Goal: Obtain resource: Download file/media

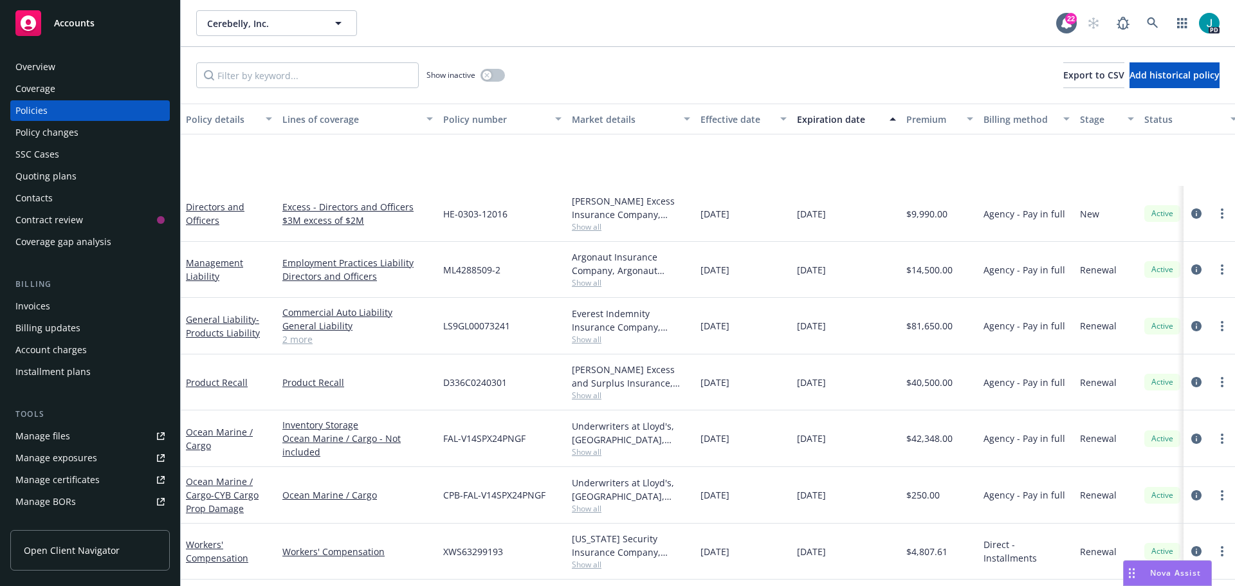
scroll to position [115, 0]
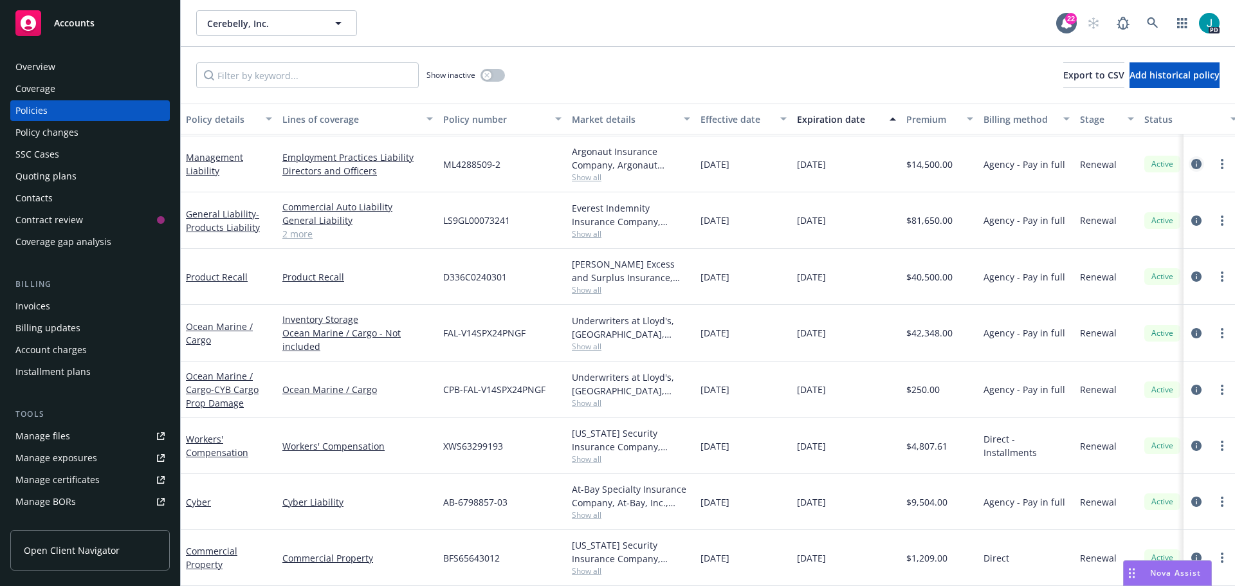
click at [1191, 159] on icon "circleInformation" at bounding box center [1196, 164] width 10 height 10
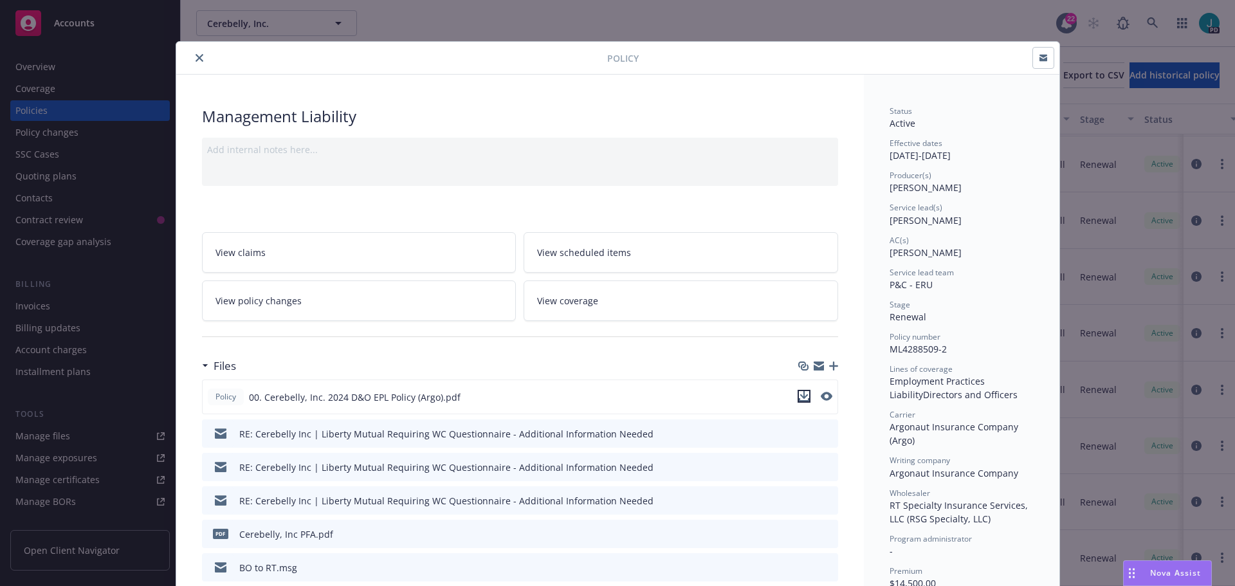
click at [804, 400] on button "download file" at bounding box center [803, 396] width 13 height 13
click at [195, 61] on button "close" at bounding box center [199, 57] width 15 height 15
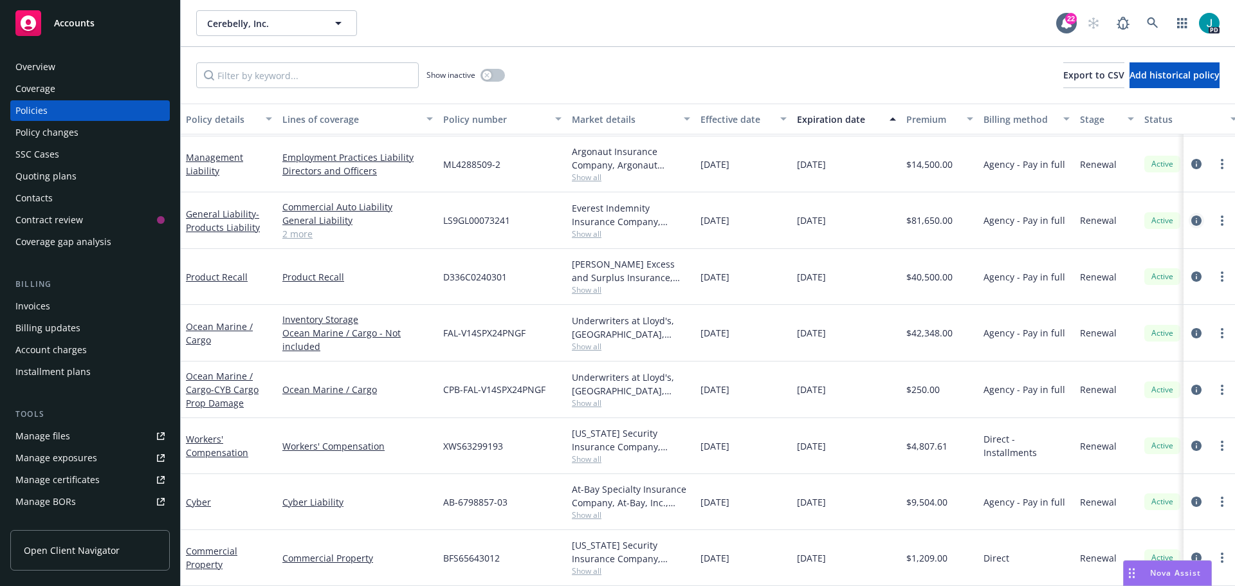
click at [1191, 215] on icon "circleInformation" at bounding box center [1196, 220] width 10 height 10
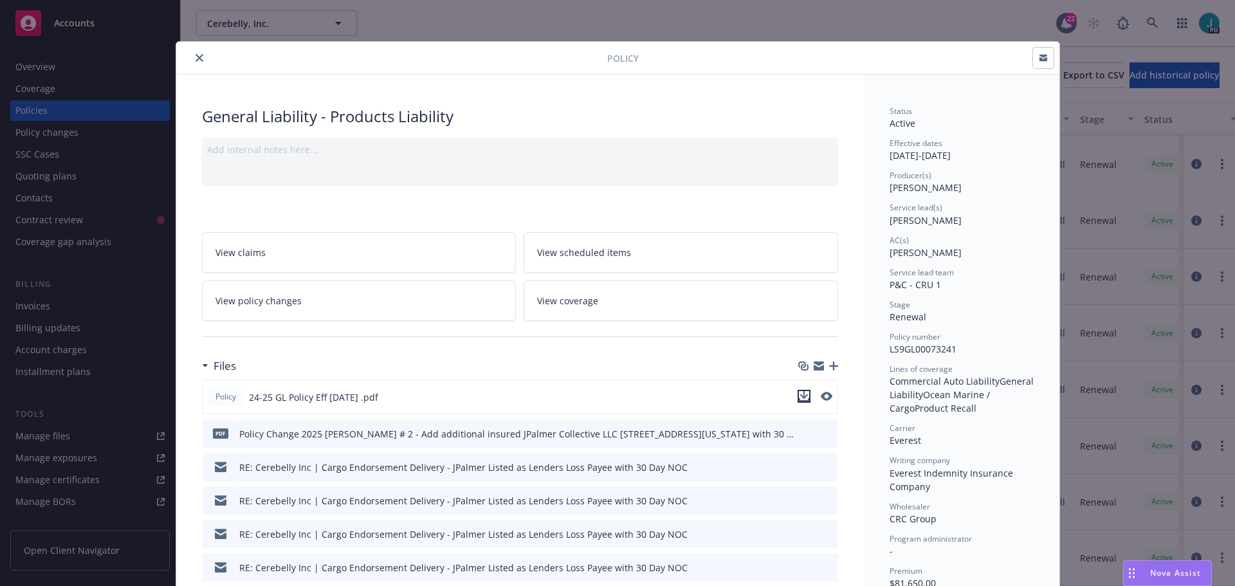
click at [801, 395] on icon "download file" at bounding box center [804, 396] width 10 height 10
click at [195, 58] on icon "close" at bounding box center [199, 58] width 8 height 8
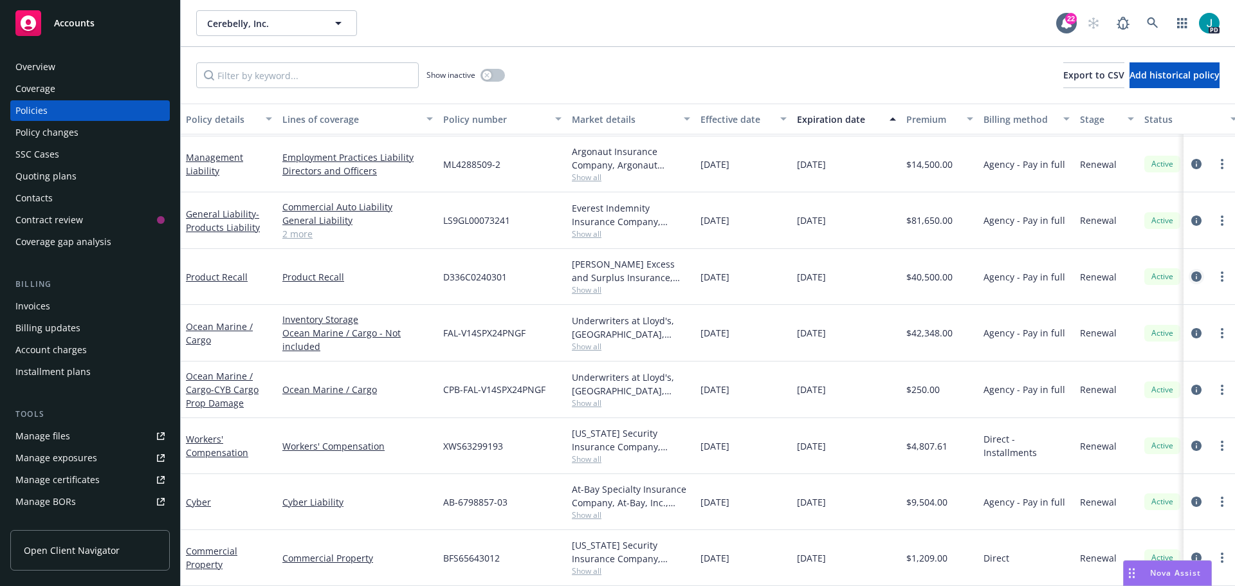
click at [1191, 271] on icon "circleInformation" at bounding box center [1196, 276] width 10 height 10
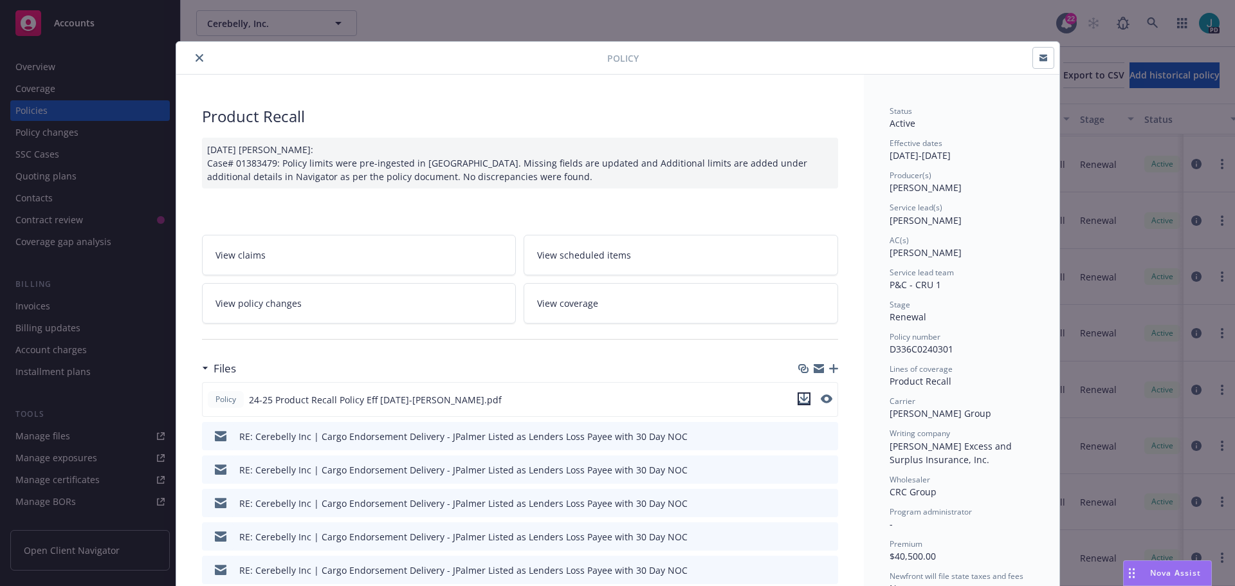
click at [799, 394] on icon "download file" at bounding box center [803, 398] width 8 height 8
click at [192, 55] on button "close" at bounding box center [199, 57] width 15 height 15
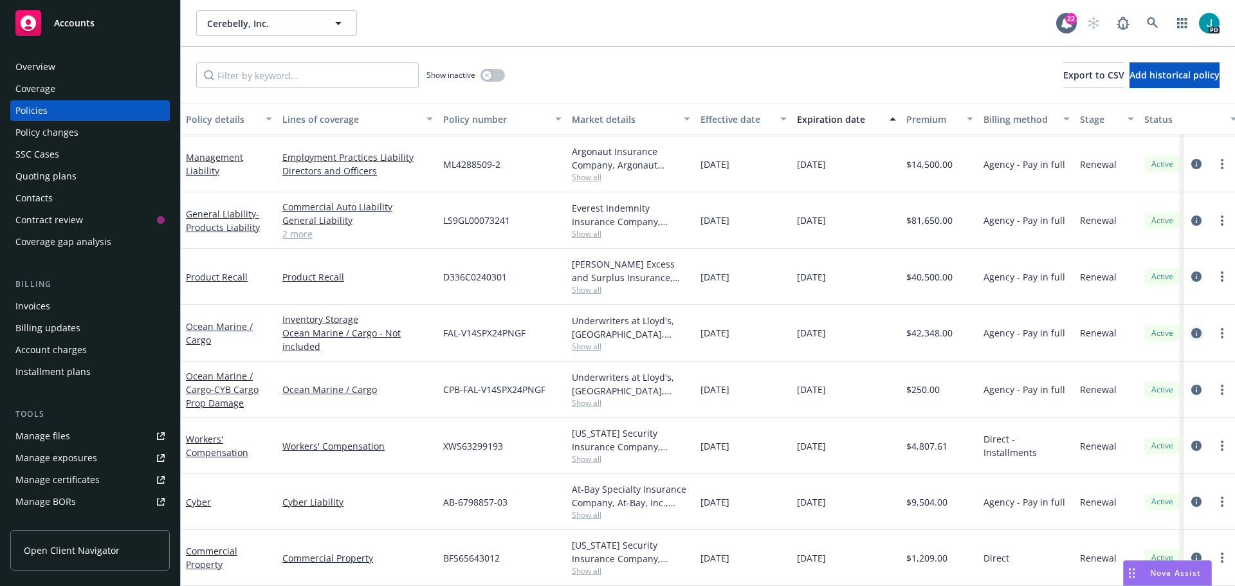
click at [1188, 325] on link "circleInformation" at bounding box center [1195, 332] width 15 height 15
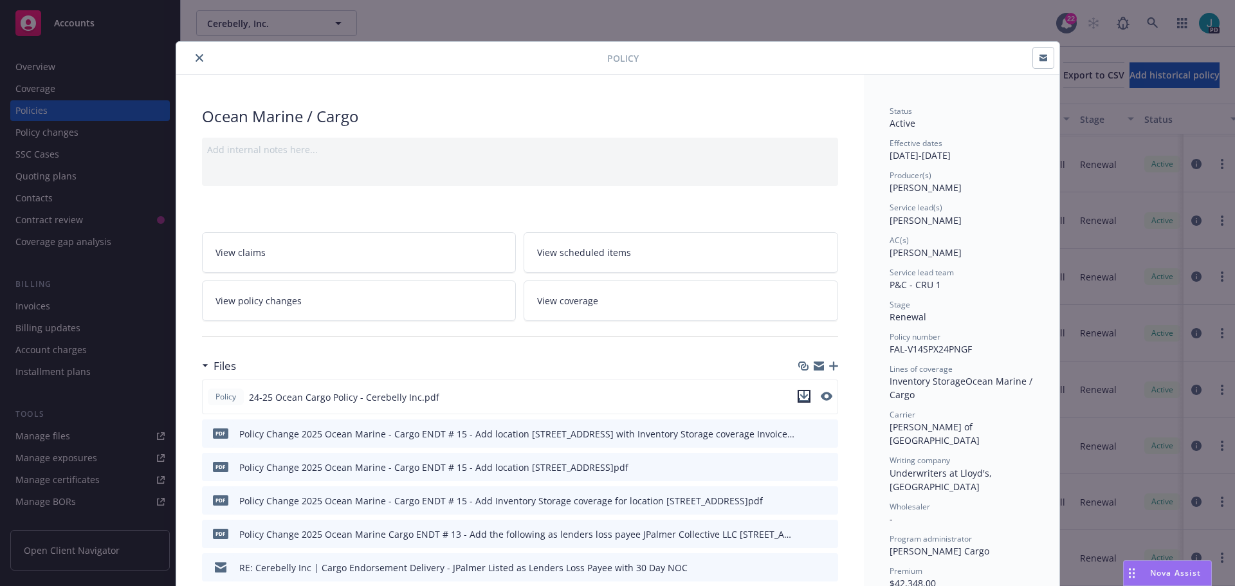
click at [801, 397] on icon "download file" at bounding box center [804, 396] width 10 height 10
click at [198, 57] on button "close" at bounding box center [199, 57] width 15 height 15
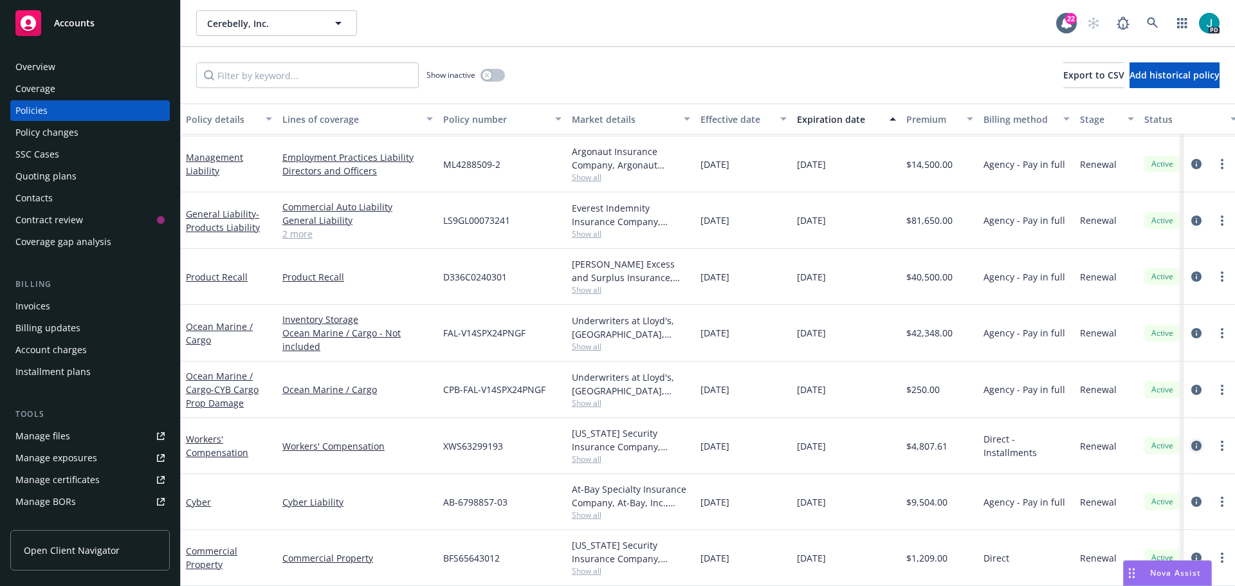
click at [1191, 440] on icon "circleInformation" at bounding box center [1196, 445] width 10 height 10
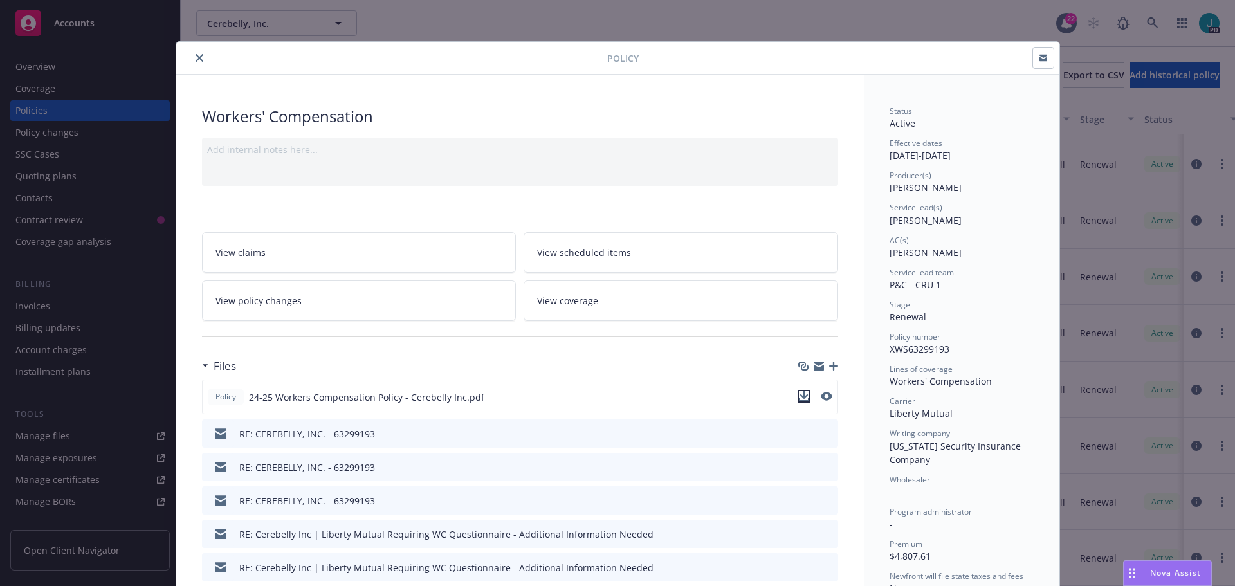
click at [800, 397] on icon "download file" at bounding box center [804, 396] width 10 height 10
click at [195, 58] on icon "close" at bounding box center [199, 58] width 8 height 8
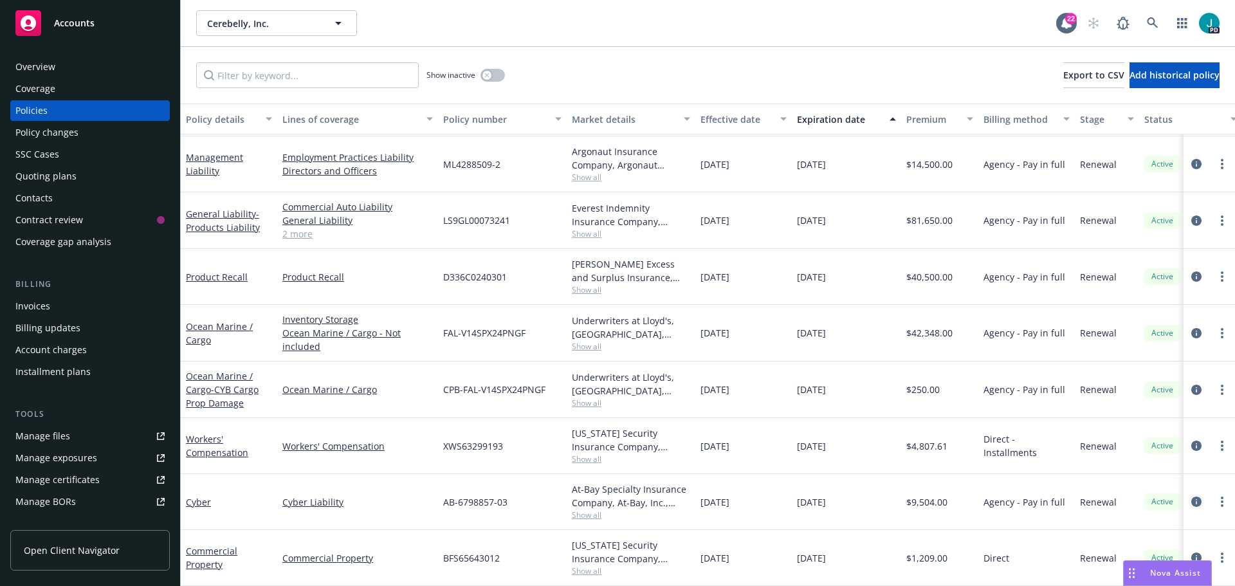
click at [1188, 494] on link "circleInformation" at bounding box center [1195, 501] width 15 height 15
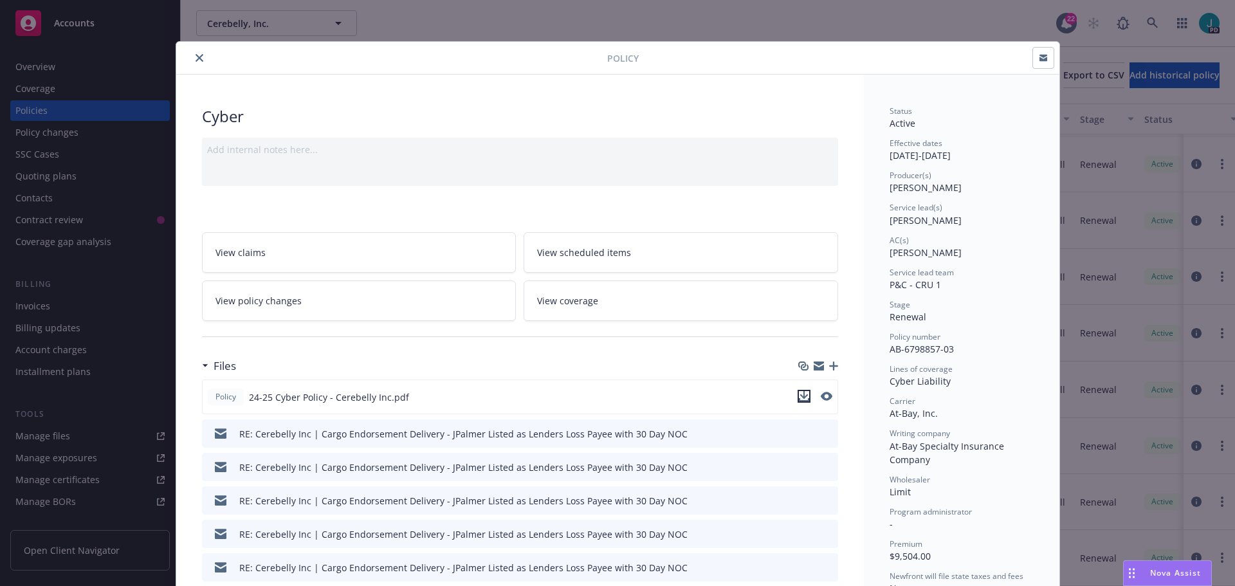
click at [801, 395] on icon "download file" at bounding box center [804, 396] width 10 height 10
click at [198, 55] on button "close" at bounding box center [199, 57] width 15 height 15
click at [195, 59] on icon "close" at bounding box center [199, 58] width 8 height 8
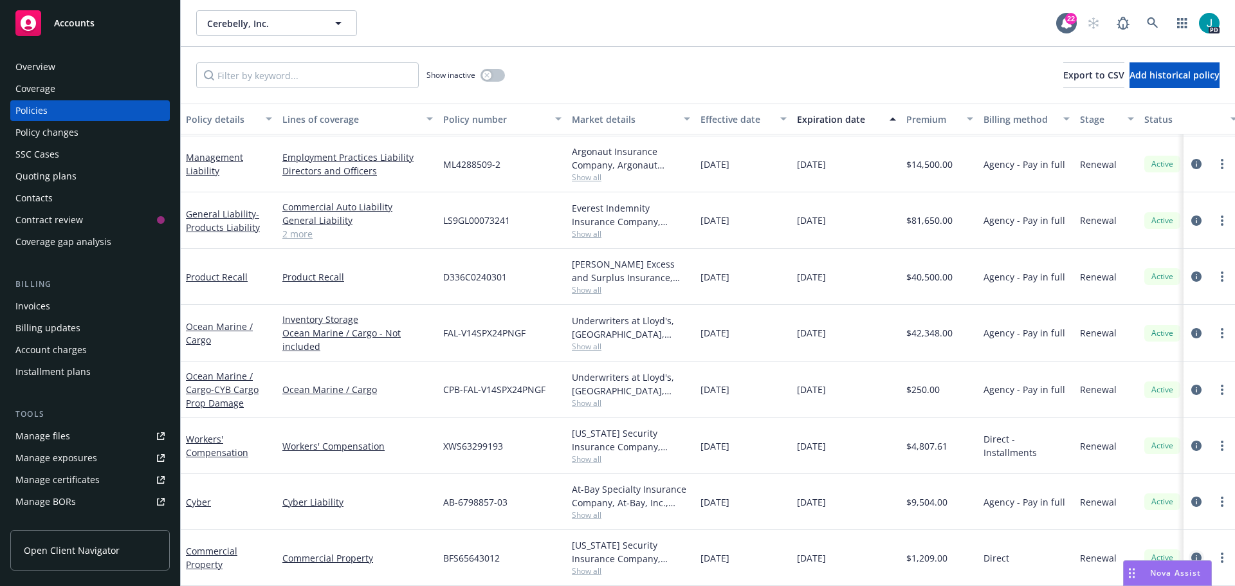
click at [1191, 552] on icon "circleInformation" at bounding box center [1196, 557] width 10 height 10
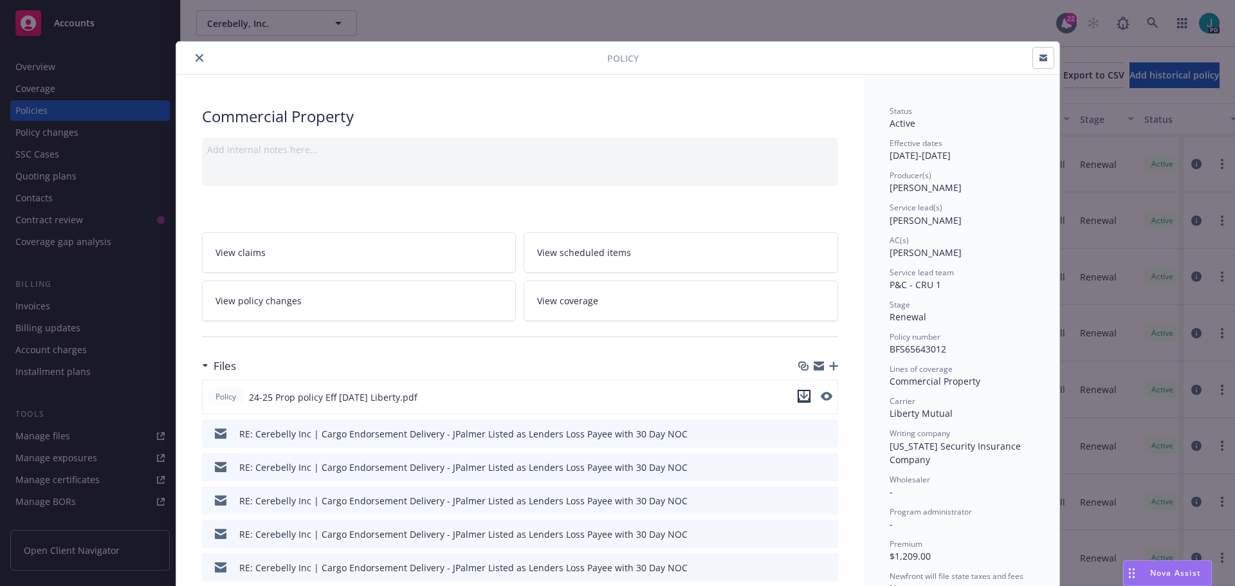
click at [799, 397] on icon "download file" at bounding box center [804, 396] width 10 height 10
click at [196, 56] on icon "close" at bounding box center [199, 58] width 8 height 8
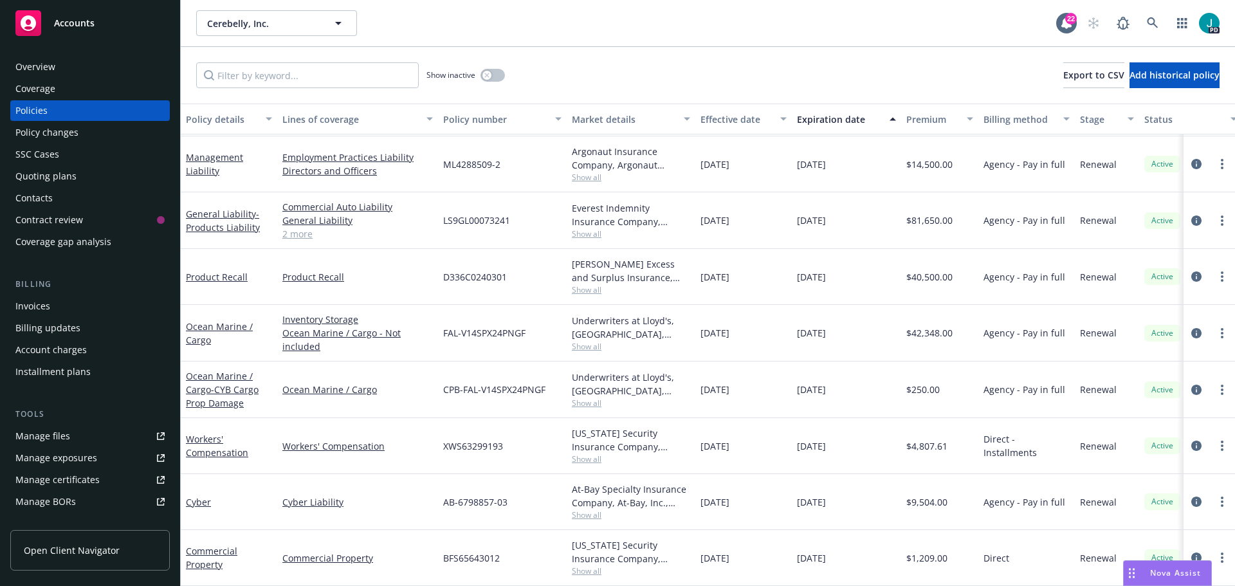
click at [81, 431] on link "Manage files" at bounding box center [89, 436] width 159 height 21
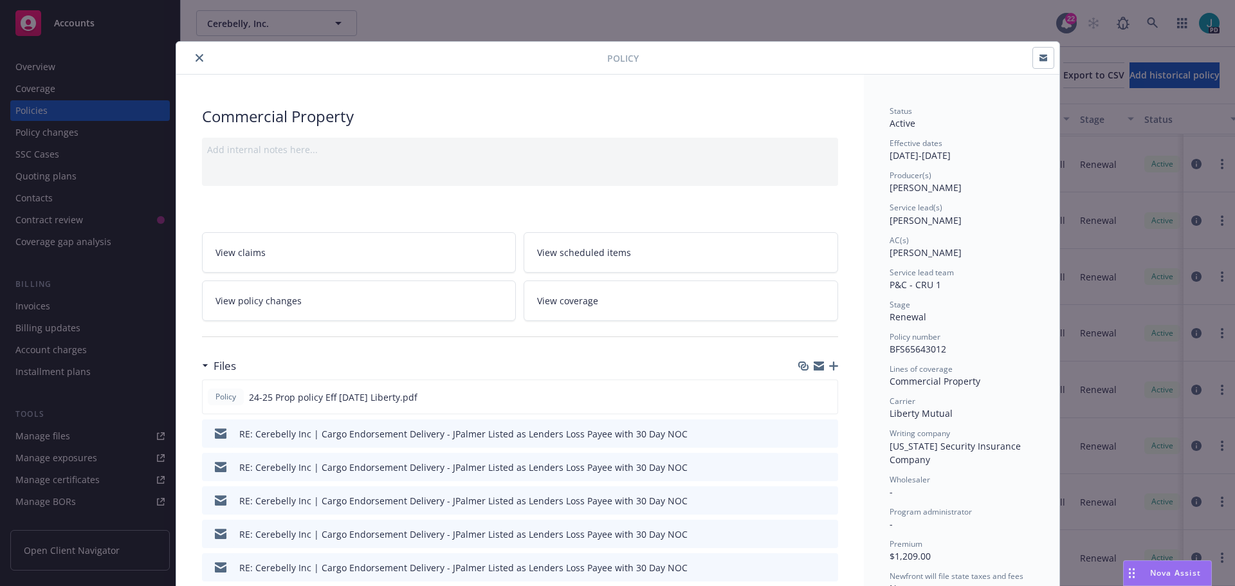
scroll to position [39, 0]
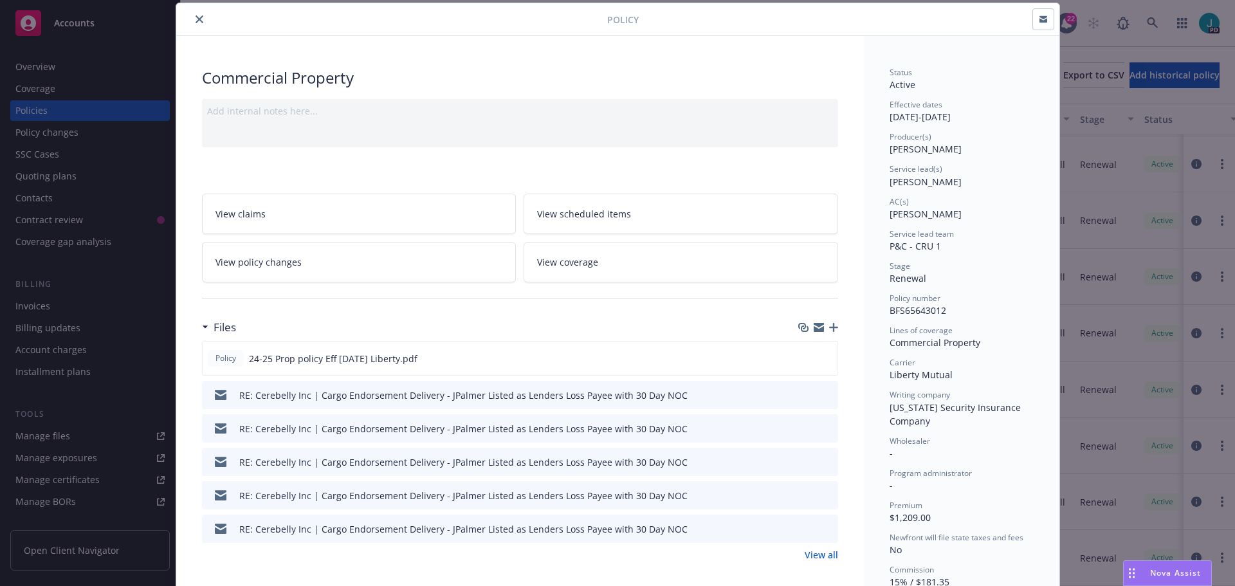
click at [197, 19] on icon "close" at bounding box center [199, 19] width 8 height 8
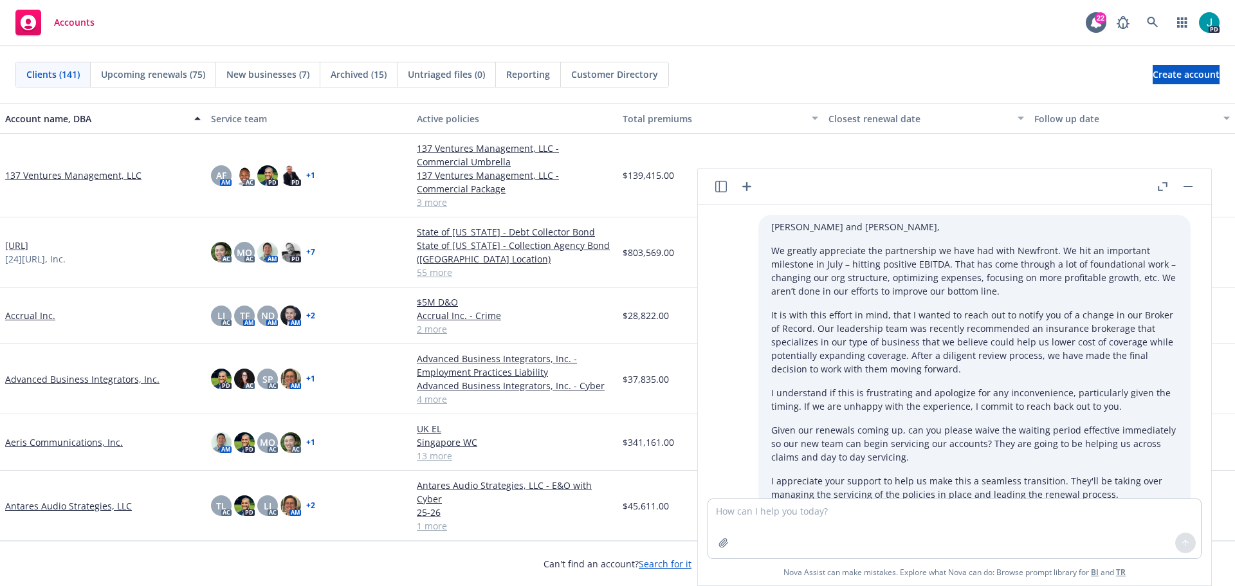
scroll to position [550, 0]
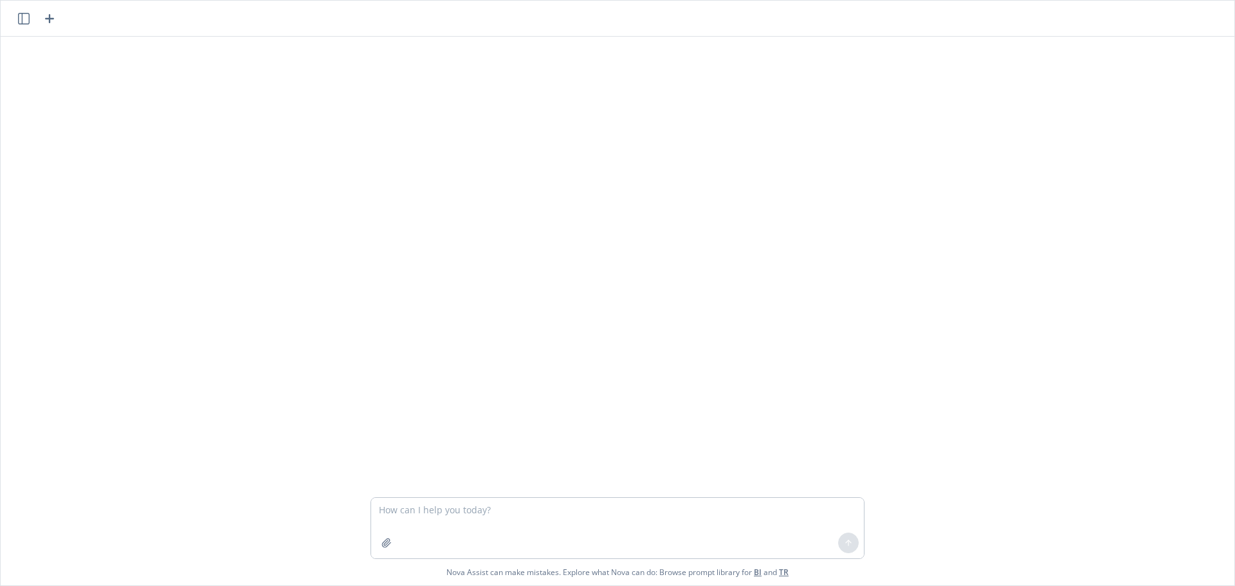
click at [633, 524] on textarea at bounding box center [617, 528] width 493 height 60
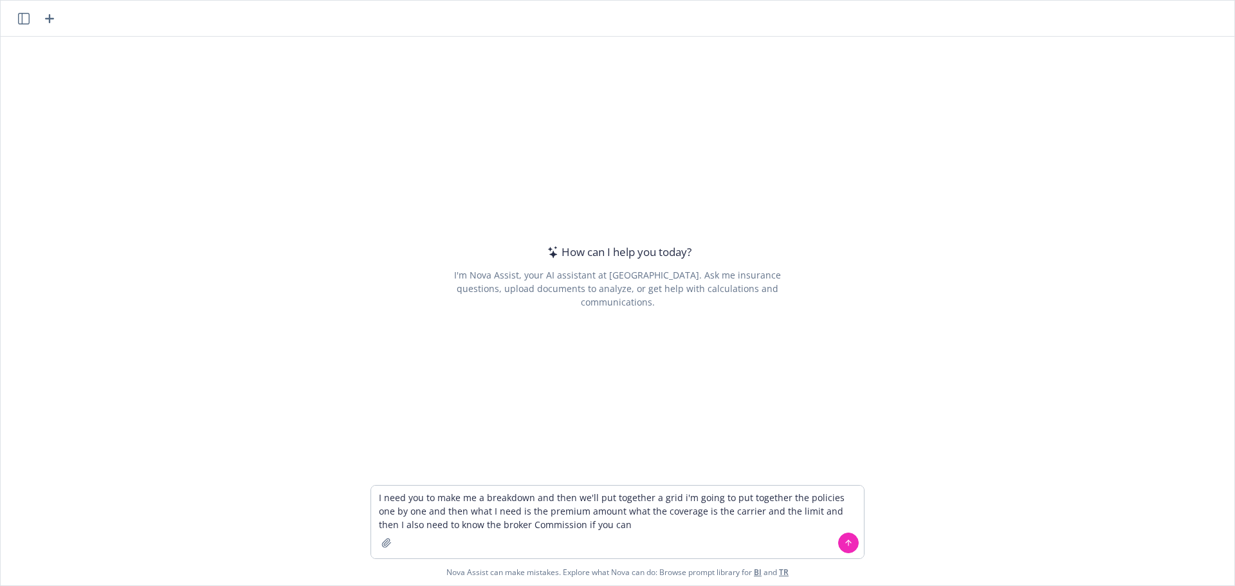
type textarea "I need you to make me a breakdown and then we'll put together a grid i'm going …"
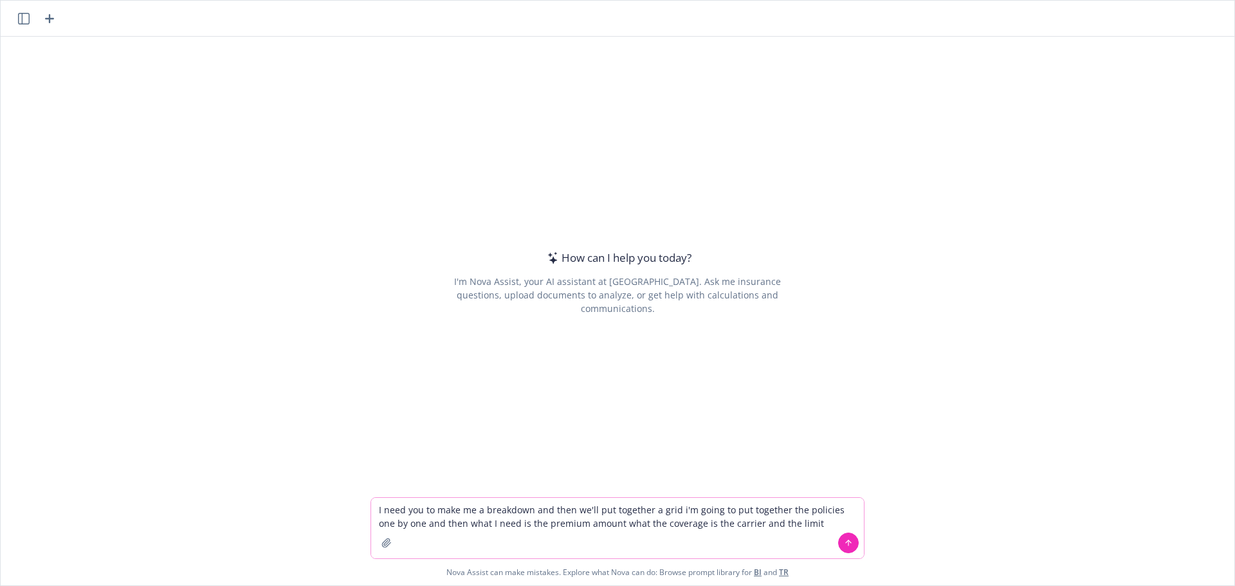
click at [844, 540] on icon at bounding box center [848, 542] width 9 height 9
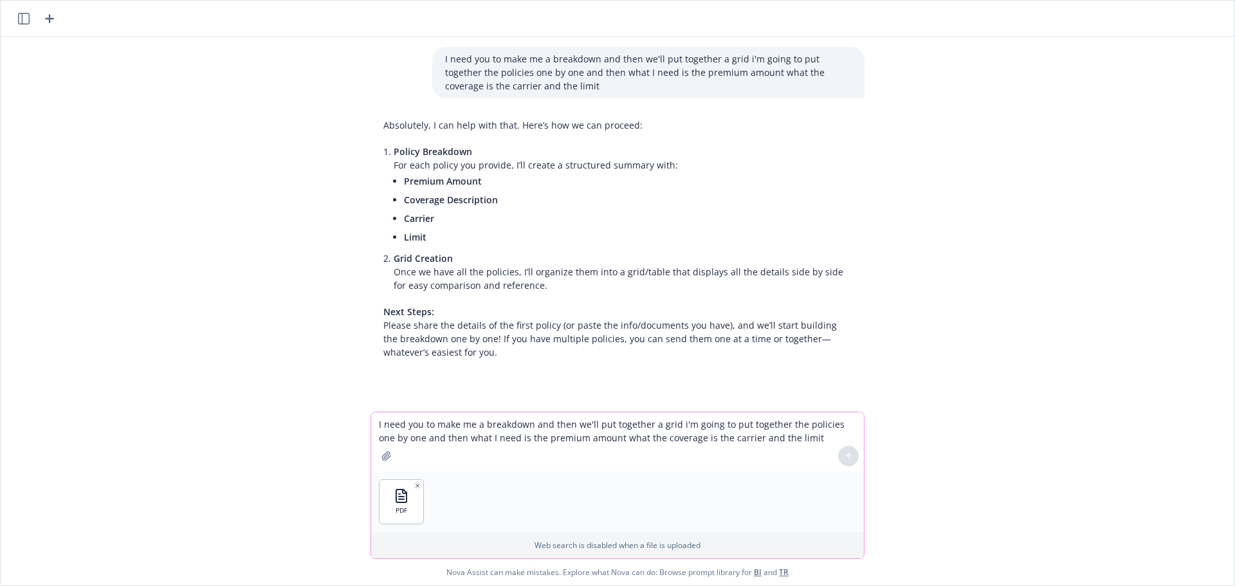
click at [432, 415] on textarea "I need you to make me a breakdown and then we'll put together a grid i'm going …" at bounding box center [617, 441] width 493 height 59
click at [396, 434] on textarea "I need you to make me a breakdown and then we'll put together a grid i'm going …" at bounding box center [617, 441] width 493 height 59
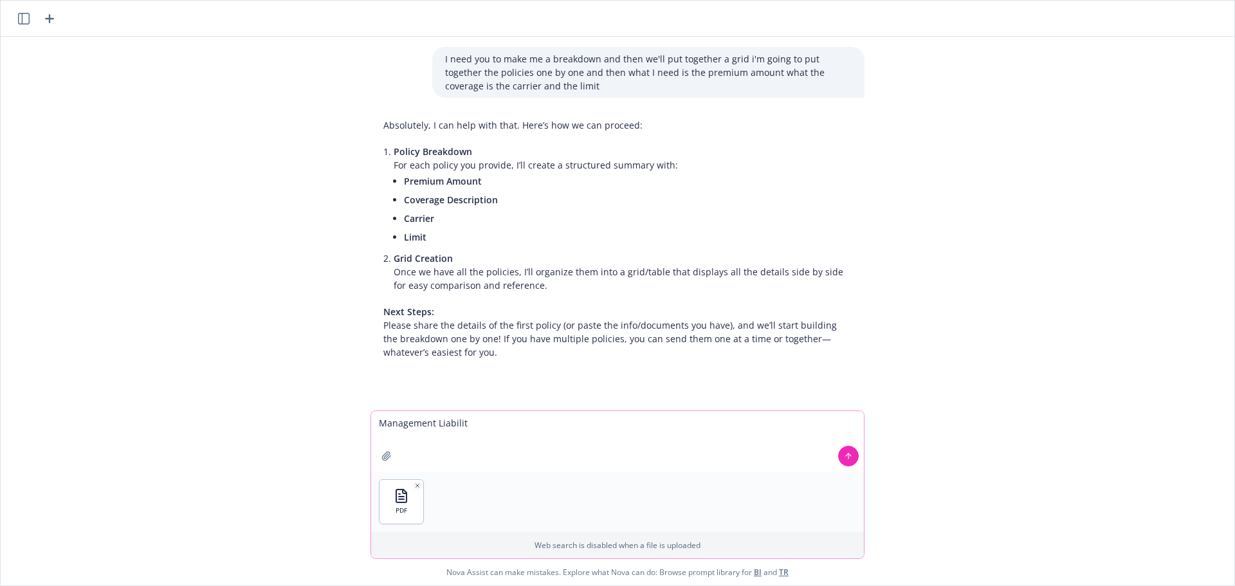
type textarea "Management Liability"
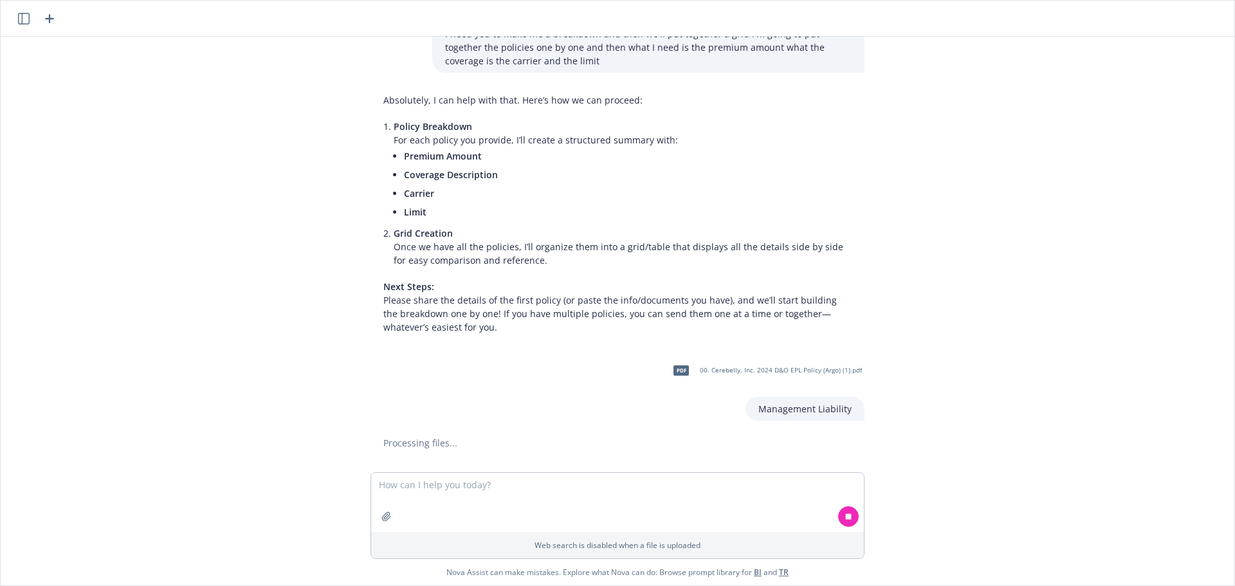
scroll to position [54, 0]
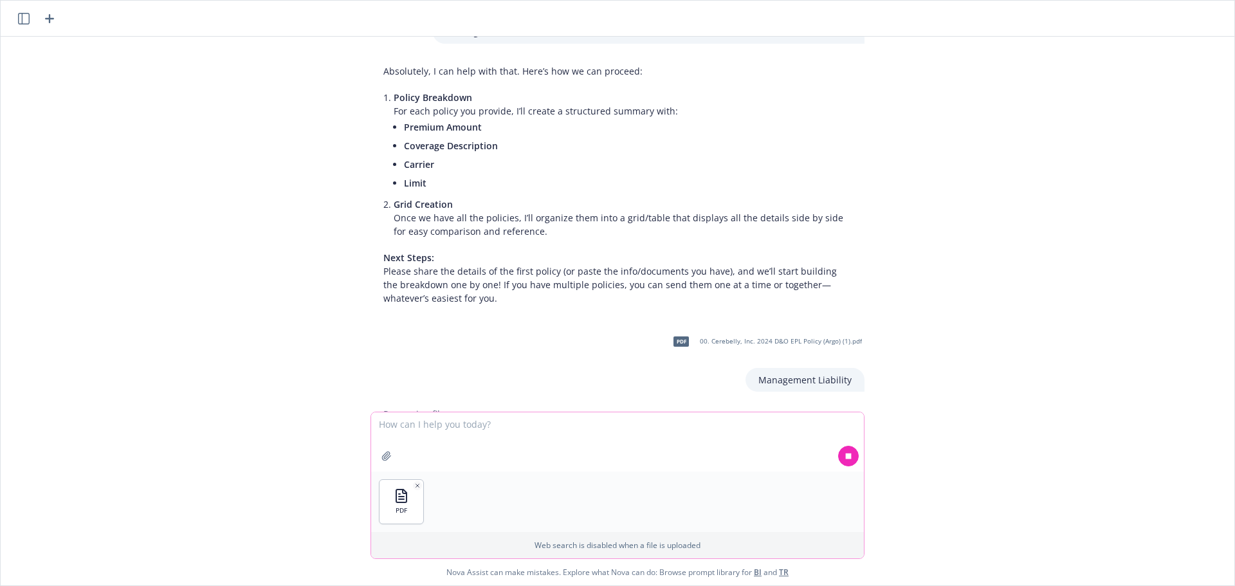
click at [399, 422] on textarea at bounding box center [617, 441] width 493 height 59
type textarea "General Liability Policy"
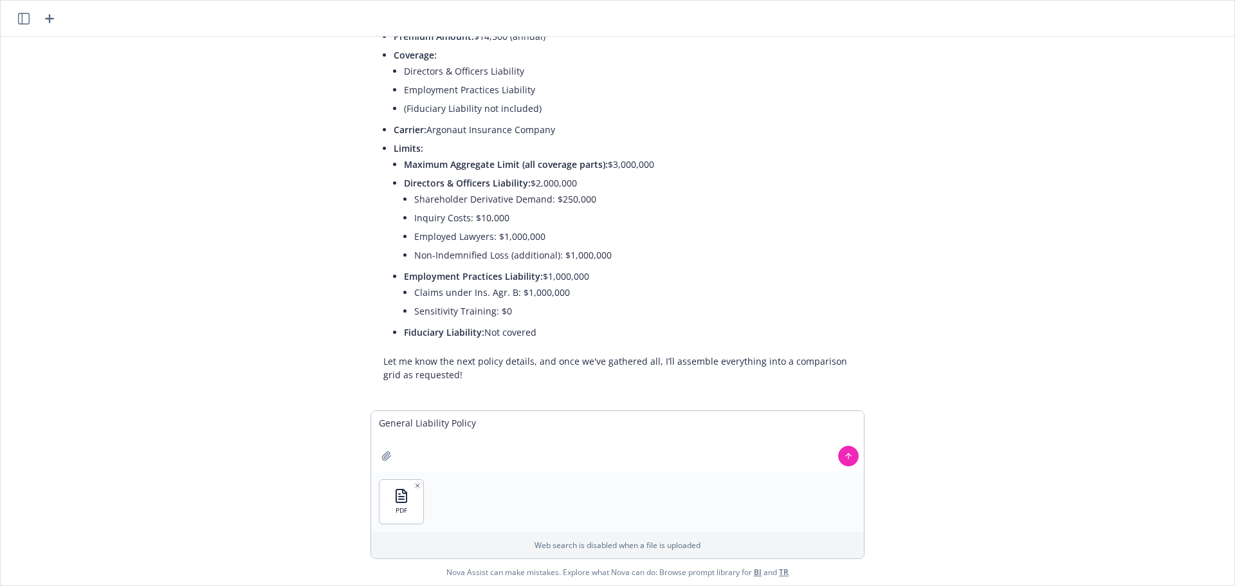
scroll to position [470, 0]
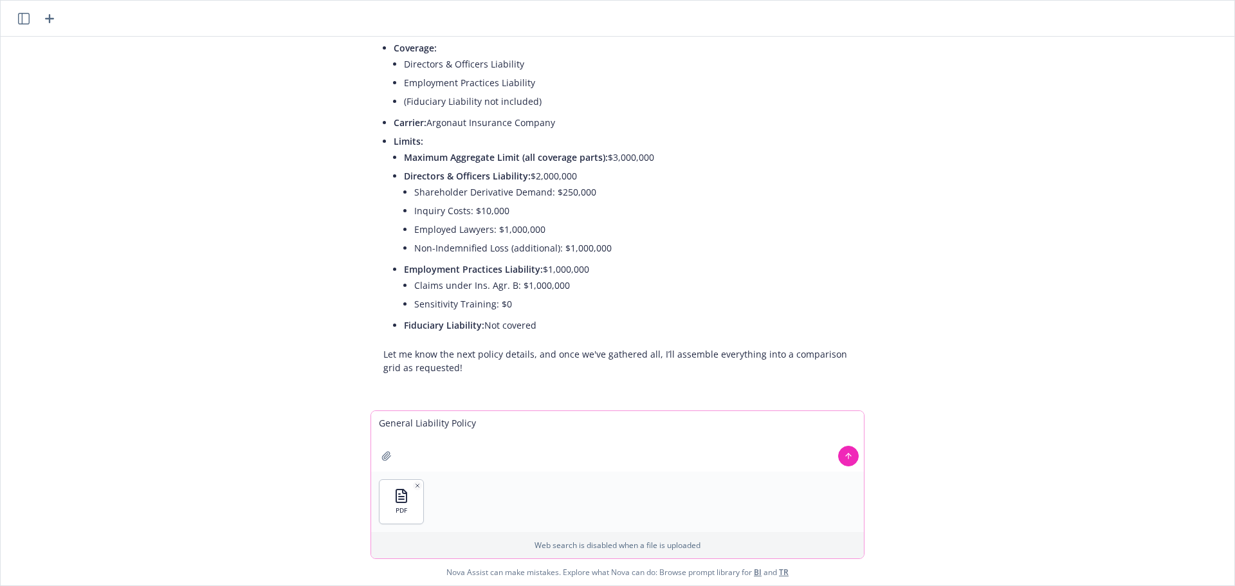
click at [415, 432] on textarea "General Liability Policy" at bounding box center [617, 441] width 493 height 60
click at [849, 455] on button at bounding box center [848, 456] width 21 height 21
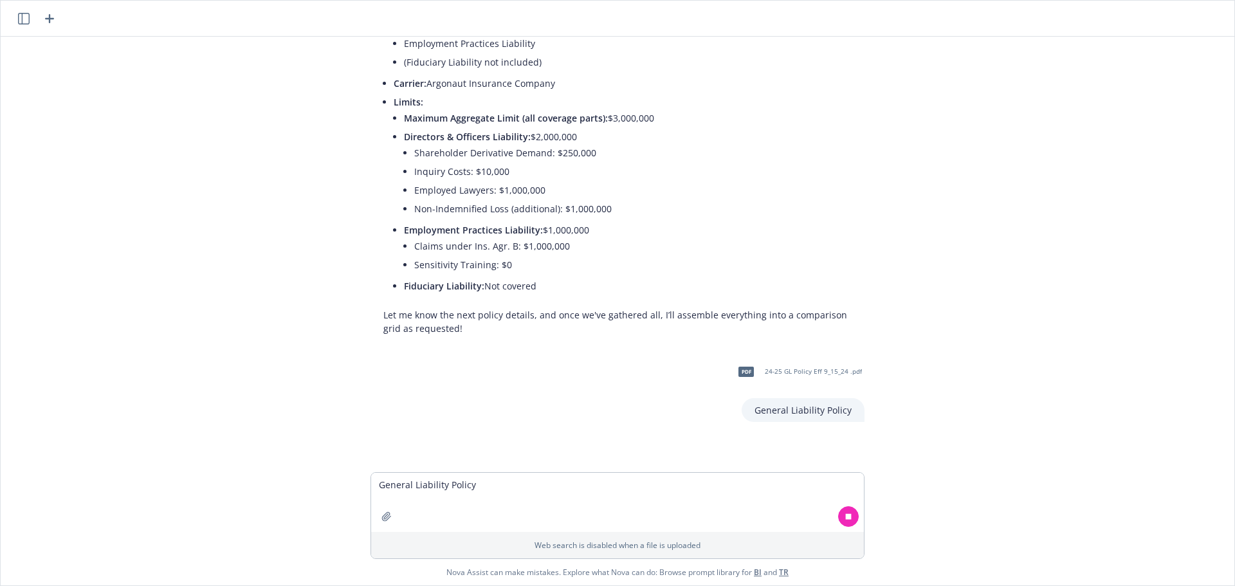
scroll to position [511, 0]
click at [534, 480] on textarea "General Liability Policy" at bounding box center [617, 502] width 493 height 59
type textarea "M"
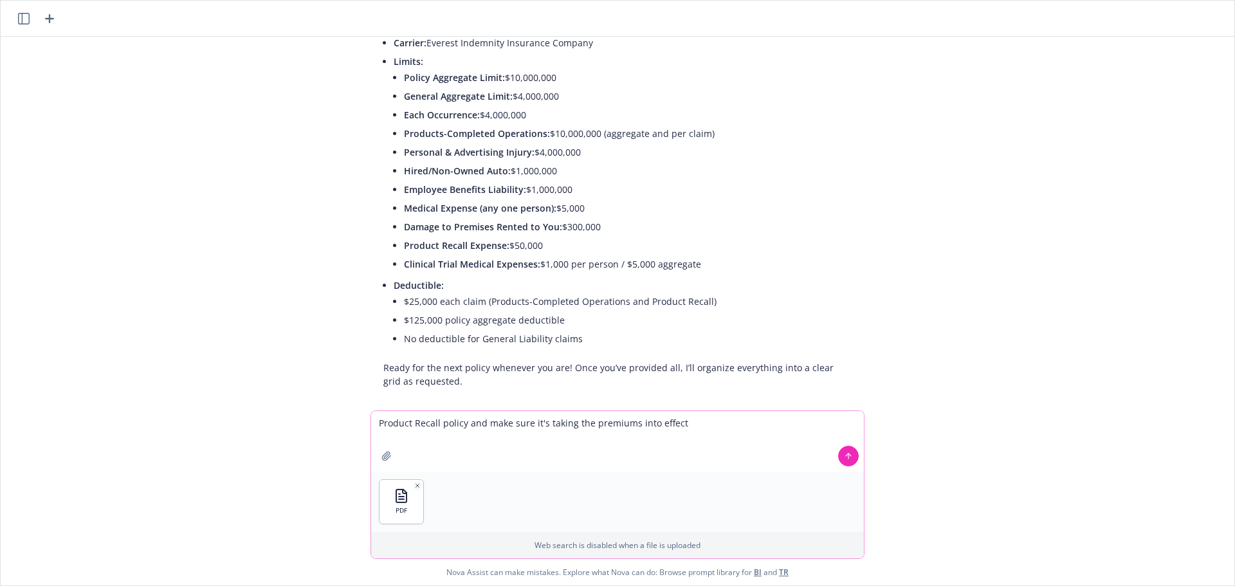
scroll to position [1086, 0]
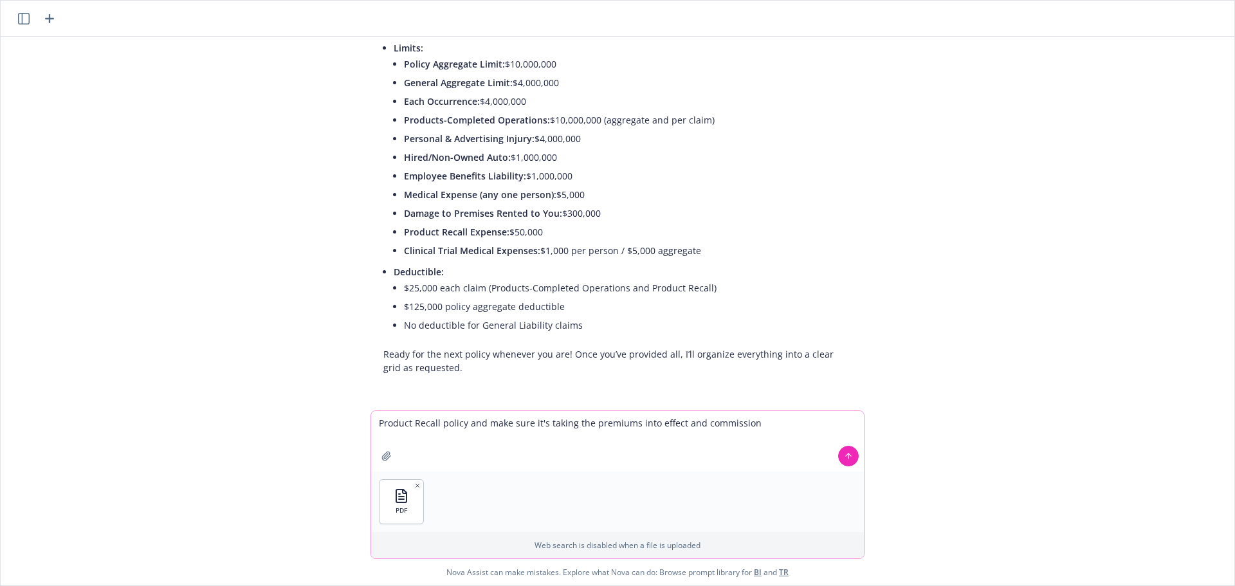
type textarea "Product Recall policy and make sure it's taking the premiums into effect and co…"
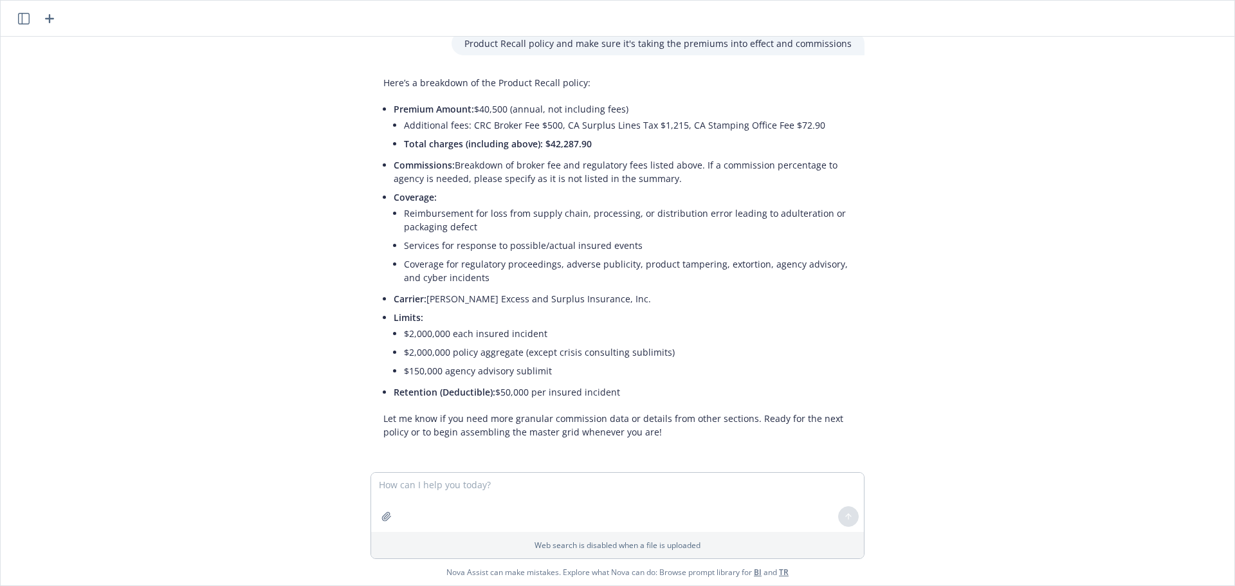
scroll to position [1494, 0]
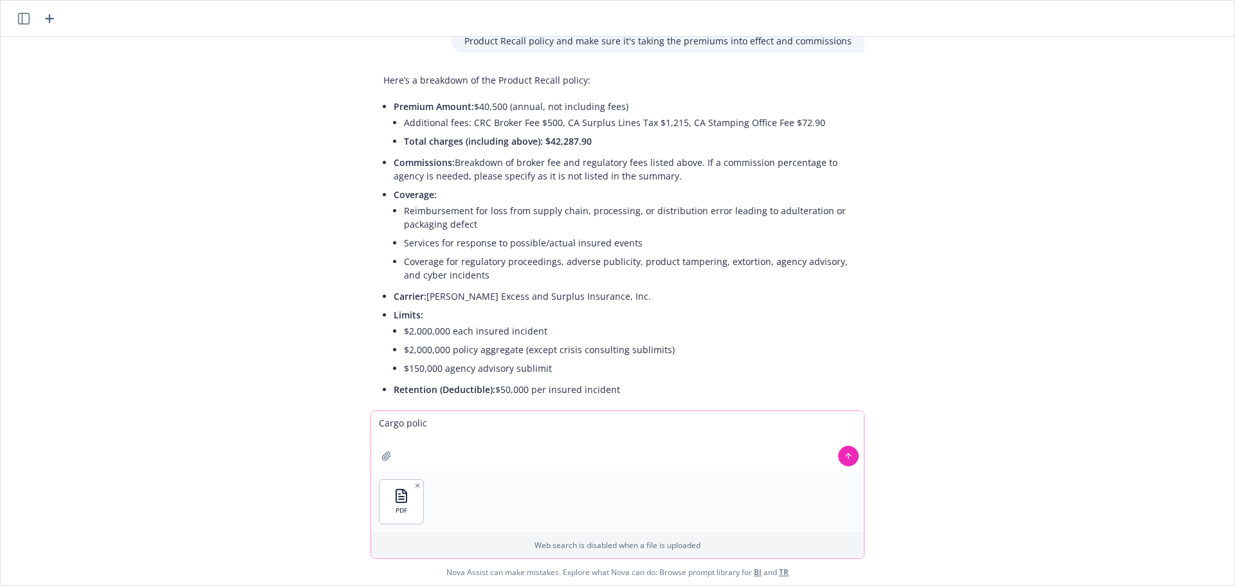
type textarea "Cargo policy"
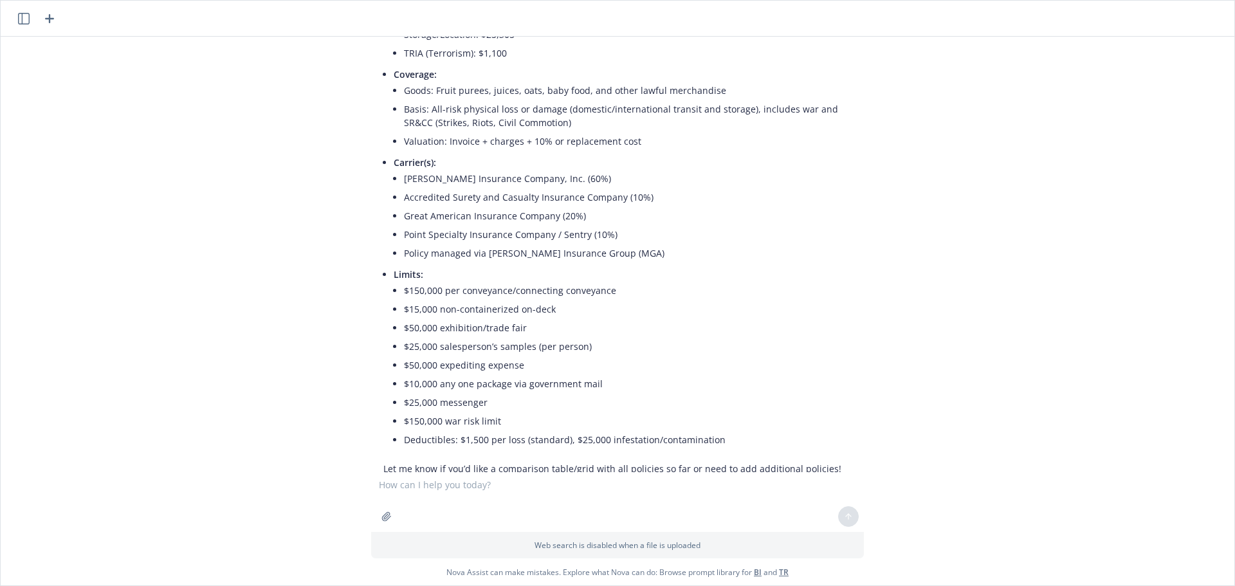
scroll to position [2110, 0]
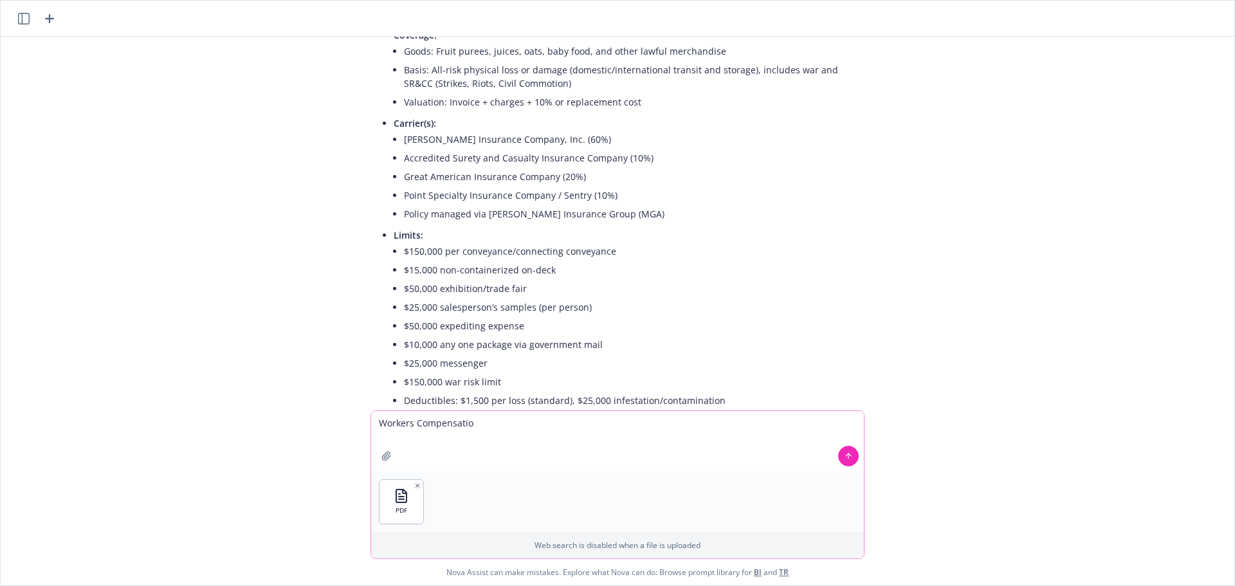
type textarea "Workers Compensation"
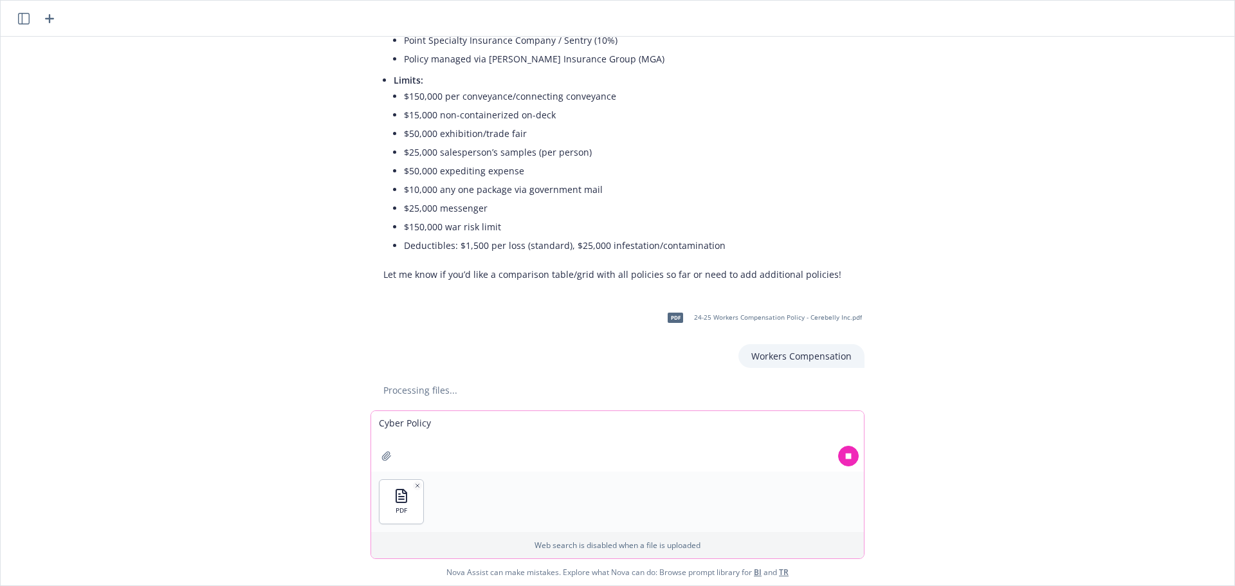
scroll to position [2303, 0]
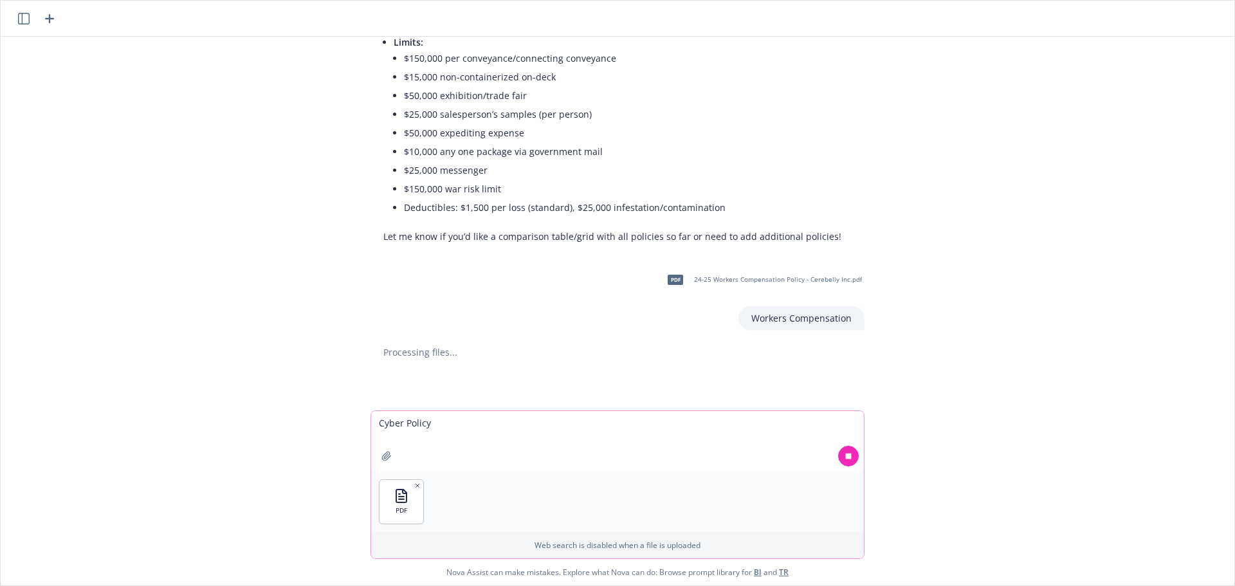
type textarea "Cyber Policy"
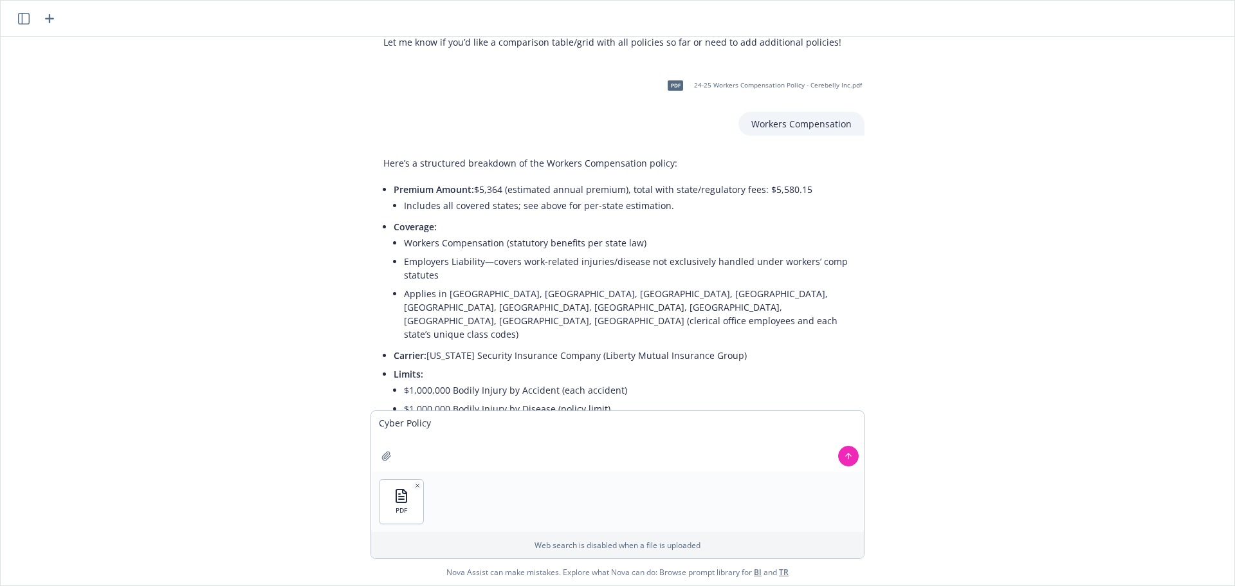
scroll to position [2573, 0]
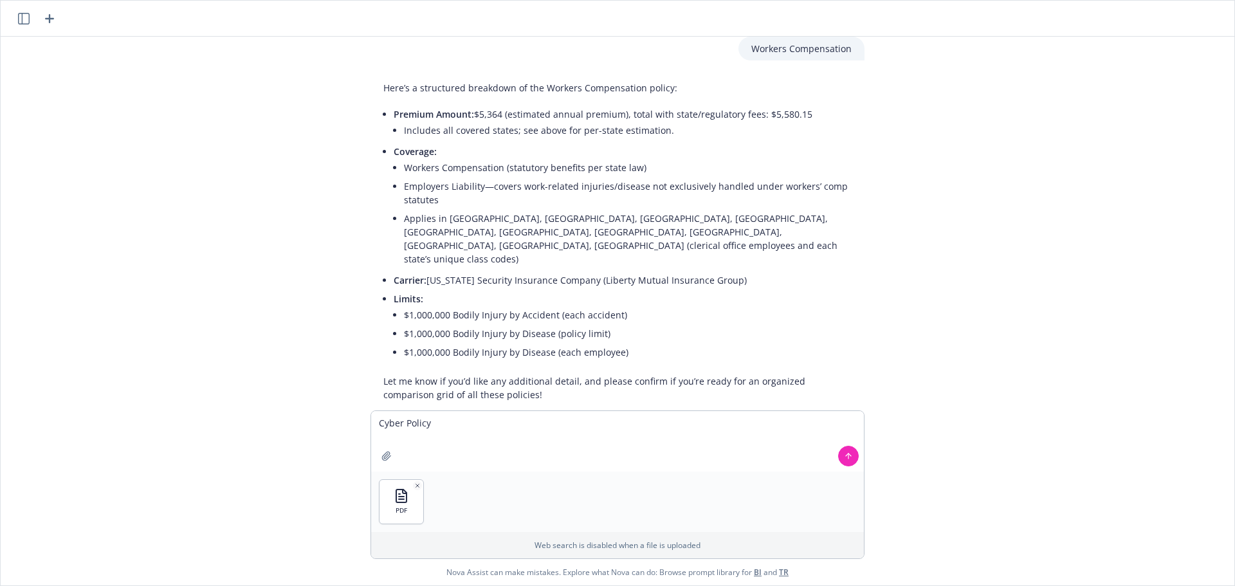
drag, startPoint x: 847, startPoint y: 456, endPoint x: 568, endPoint y: 437, distance: 280.3
click at [847, 453] on icon at bounding box center [848, 455] width 9 height 9
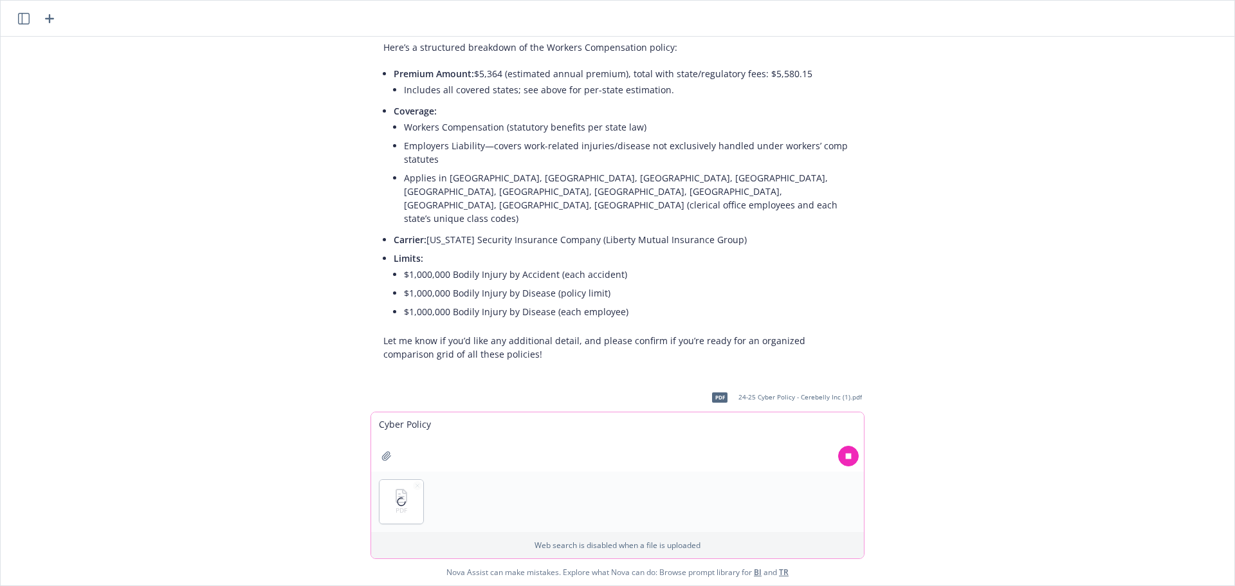
click at [426, 421] on textarea "Cyber Policy" at bounding box center [617, 441] width 493 height 59
type textarea "Property Policy"
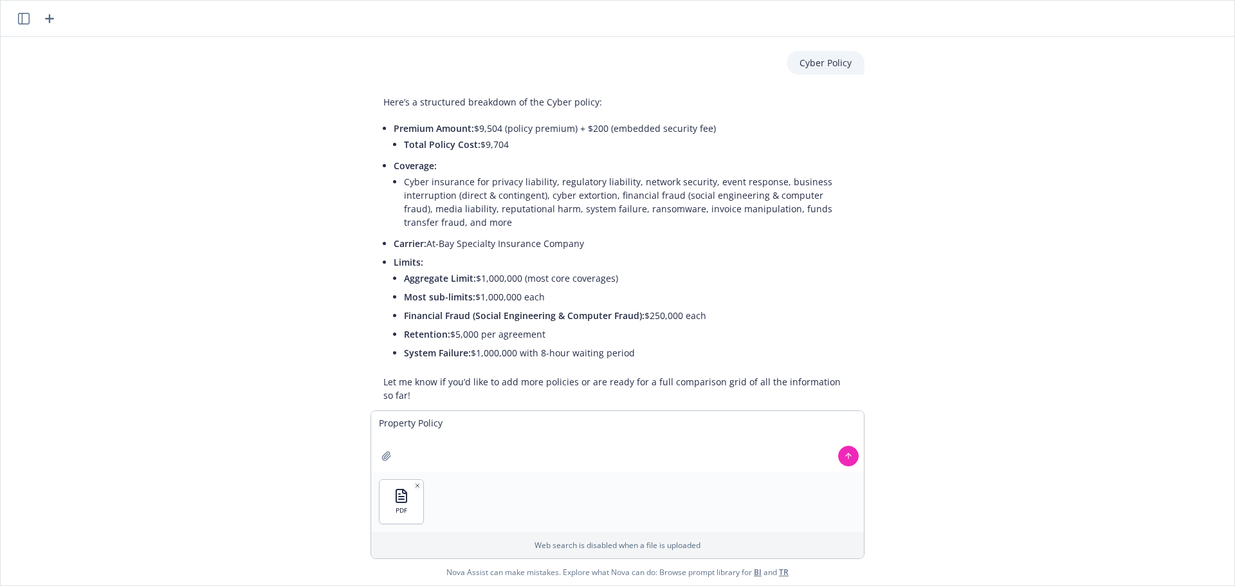
scroll to position [2987, 0]
click at [846, 451] on icon at bounding box center [848, 455] width 9 height 9
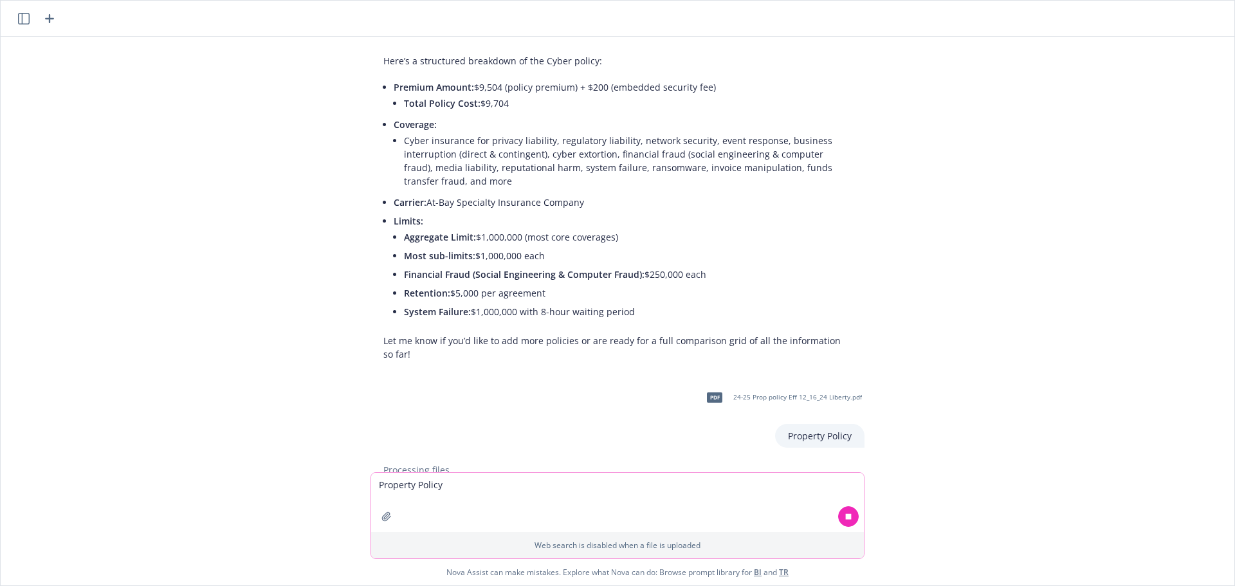
click at [595, 504] on textarea "Property Policy" at bounding box center [617, 502] width 493 height 59
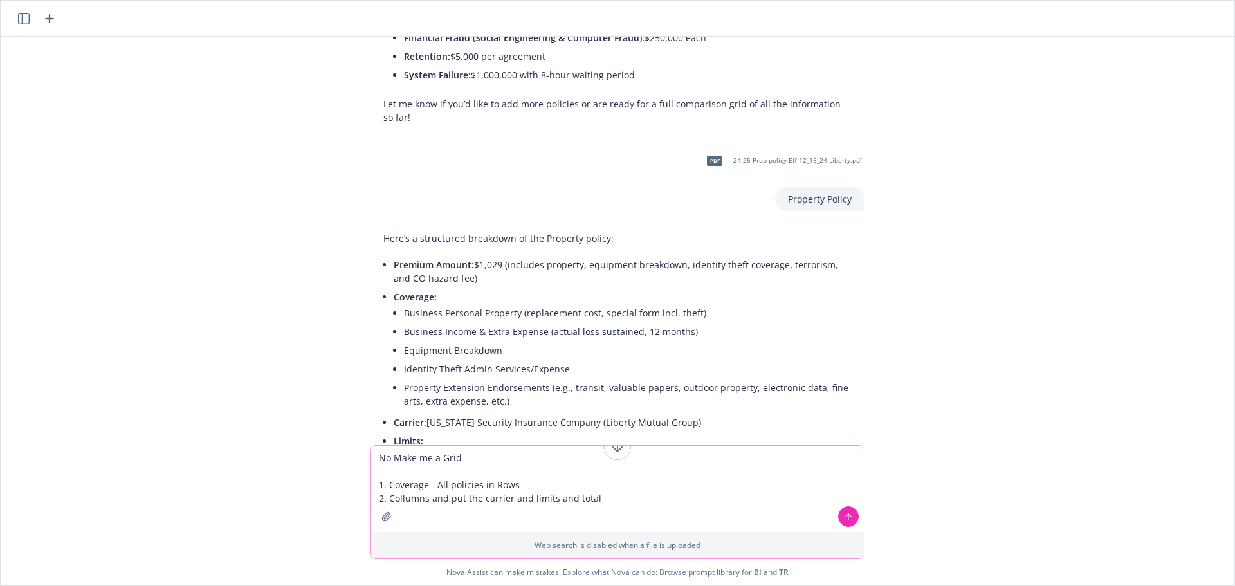
scroll to position [3390, 0]
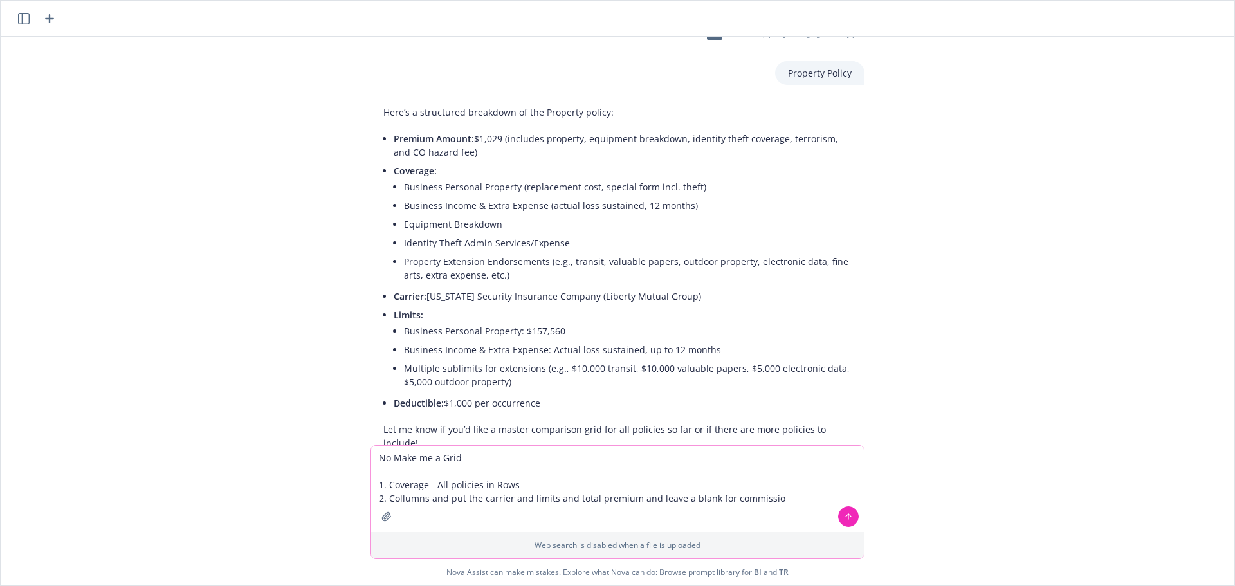
type textarea "No Make me a Grid 1. Coverage - All policies in Rows 2. Collumns and put the ca…"
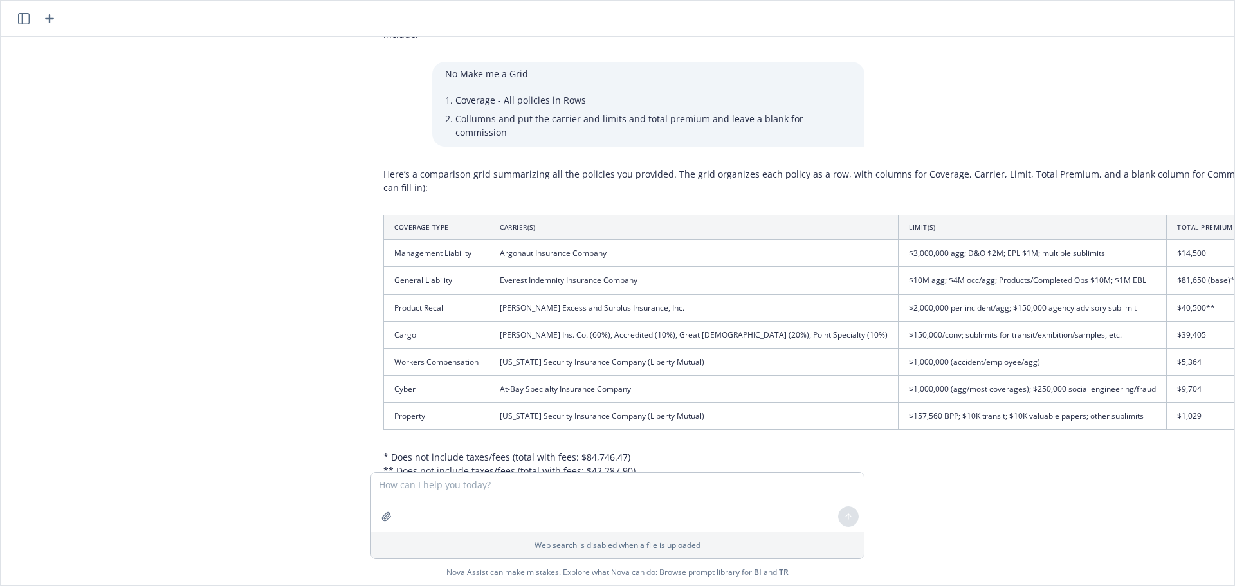
scroll to position [3843, 0]
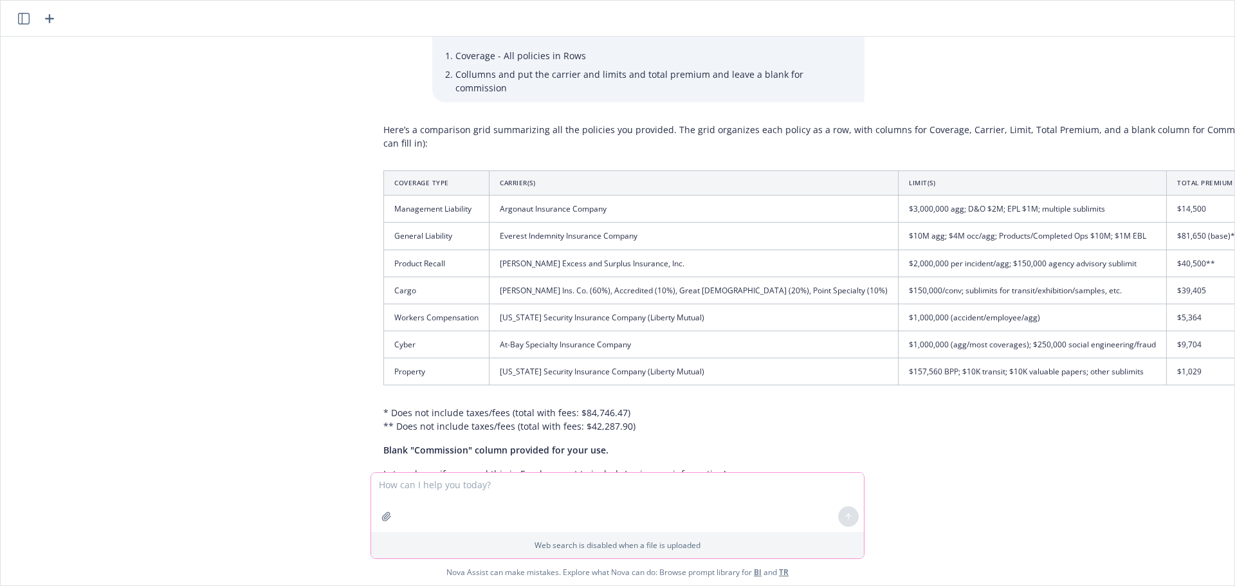
click at [609, 509] on textarea at bounding box center [617, 502] width 493 height 59
type textarea "Total the premium and put one more row"
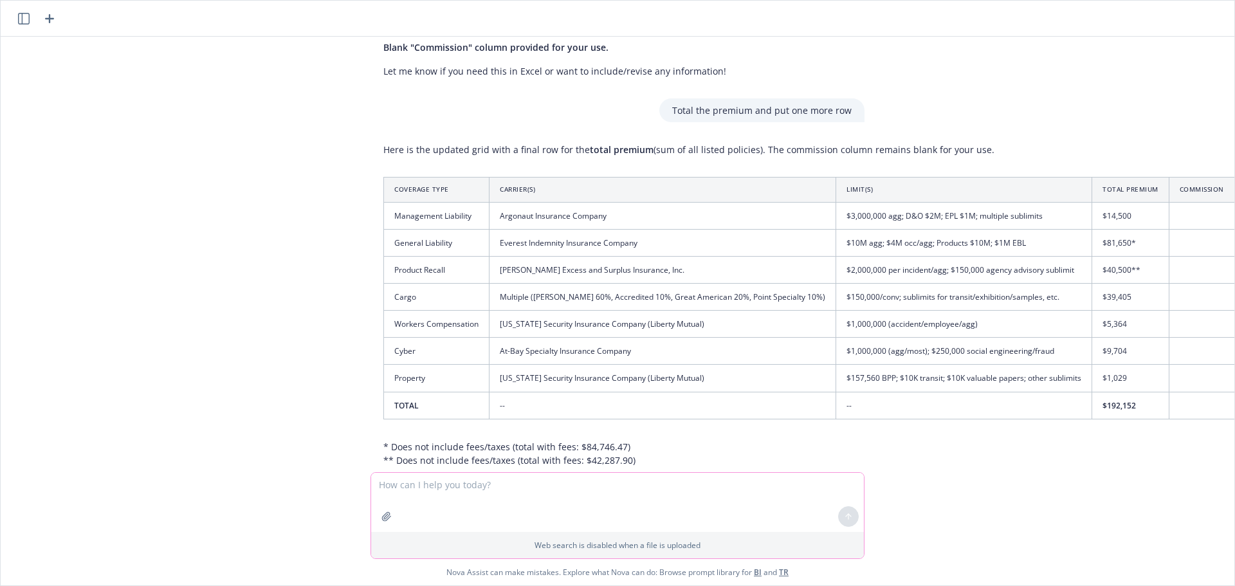
scroll to position [4255, 0]
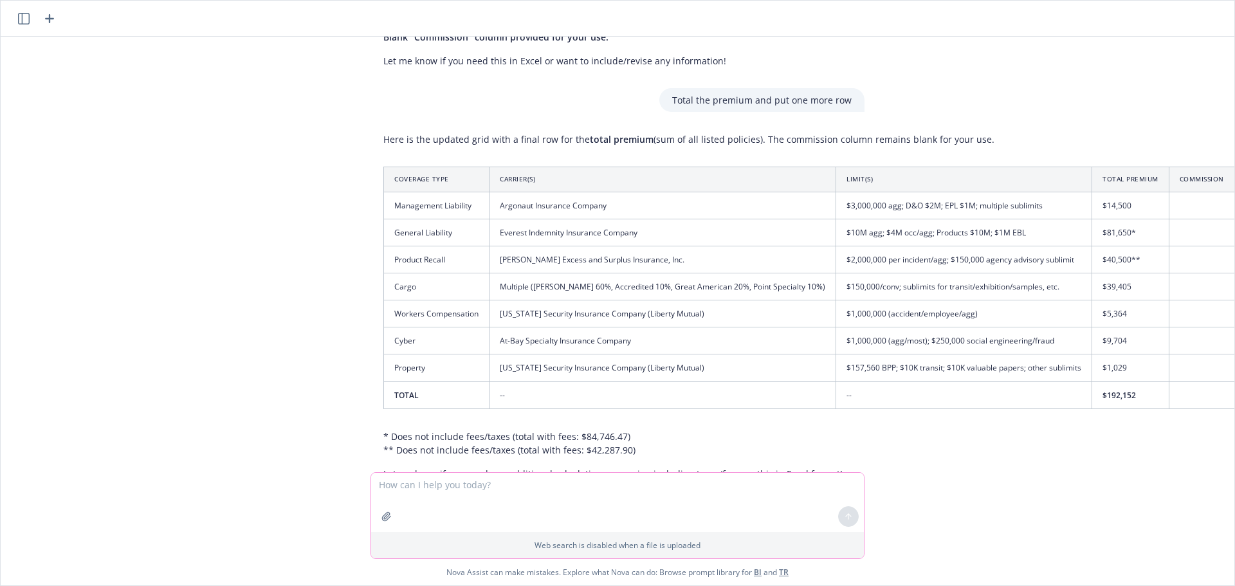
click at [566, 484] on textarea at bounding box center [617, 502] width 493 height 59
type textarea "Put the blank row below"
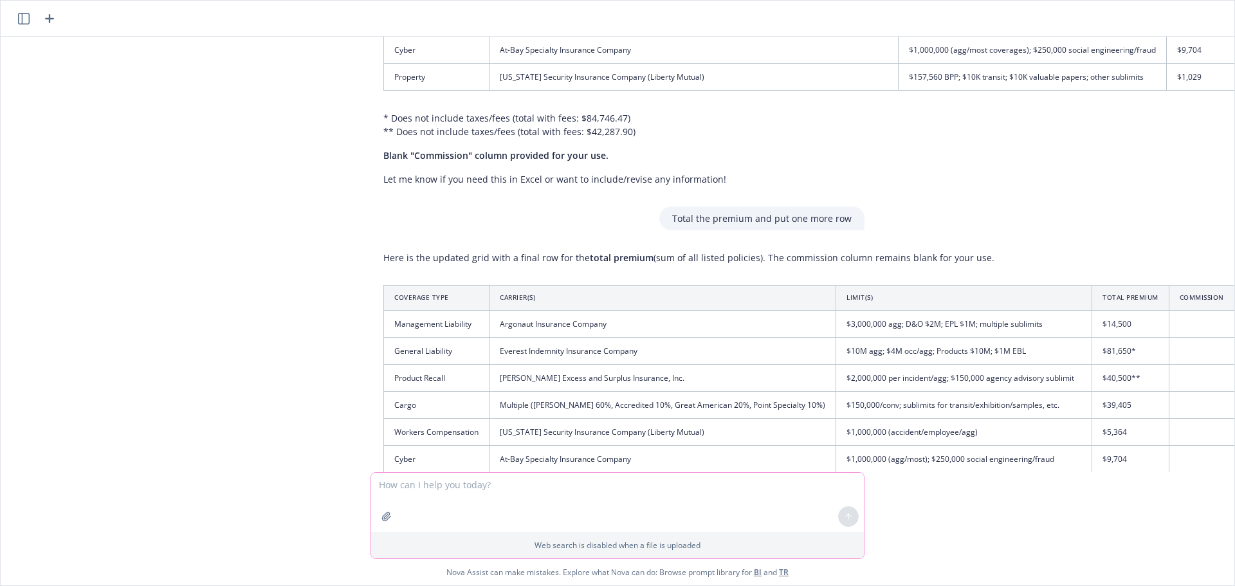
scroll to position [4233, 0]
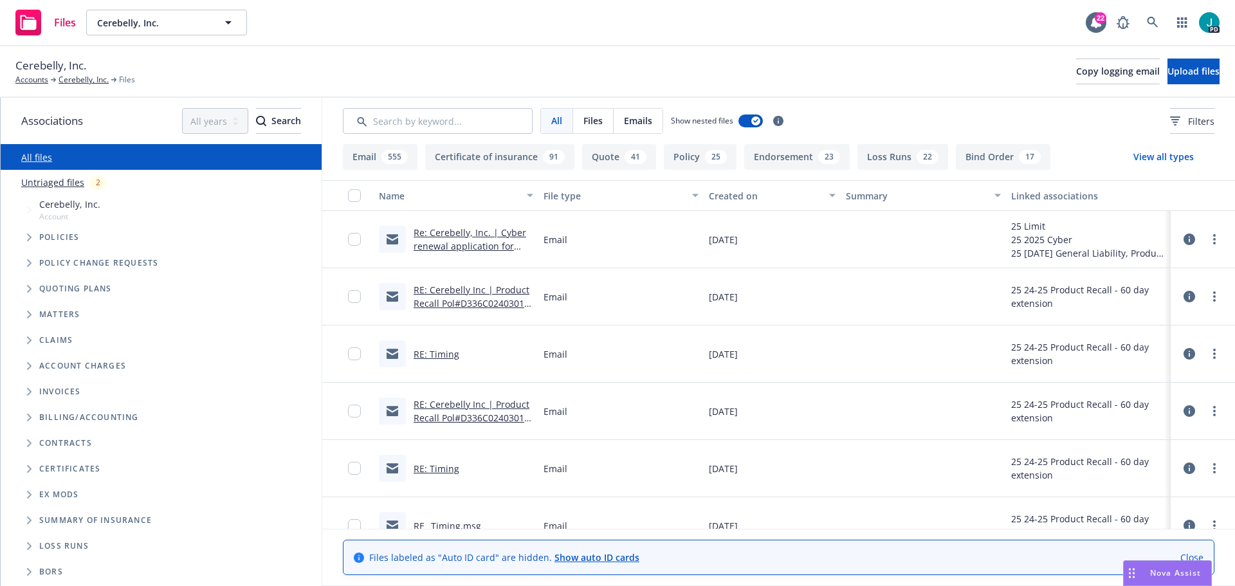
click at [28, 520] on icon "Folder Tree Example" at bounding box center [29, 520] width 5 height 8
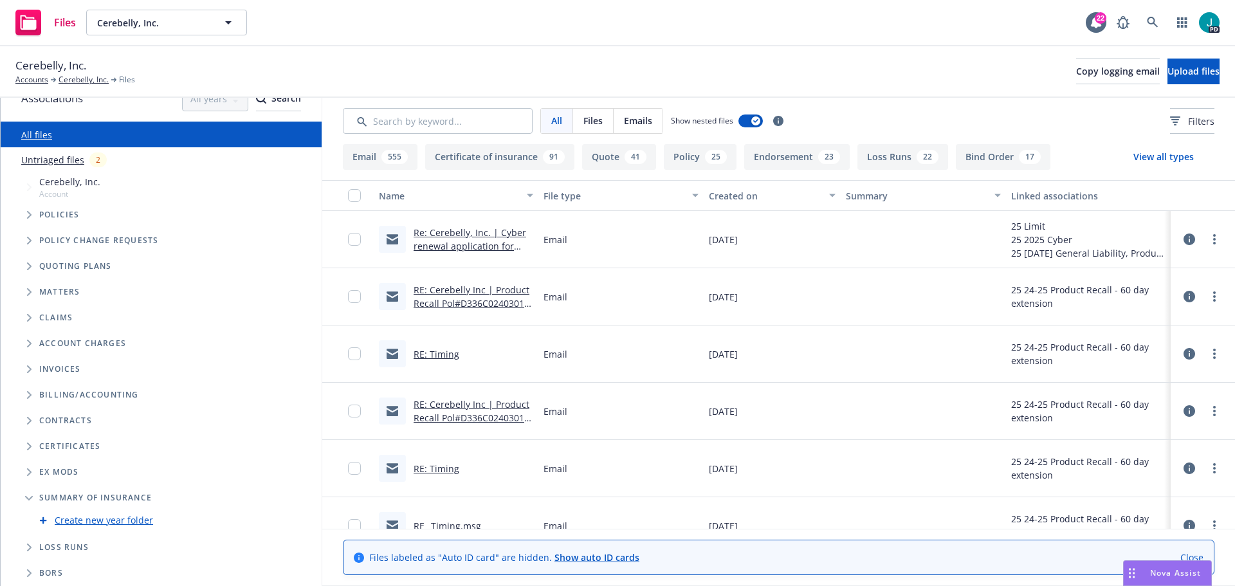
click at [533, 163] on button "Certificate of insurance 91" at bounding box center [499, 157] width 149 height 26
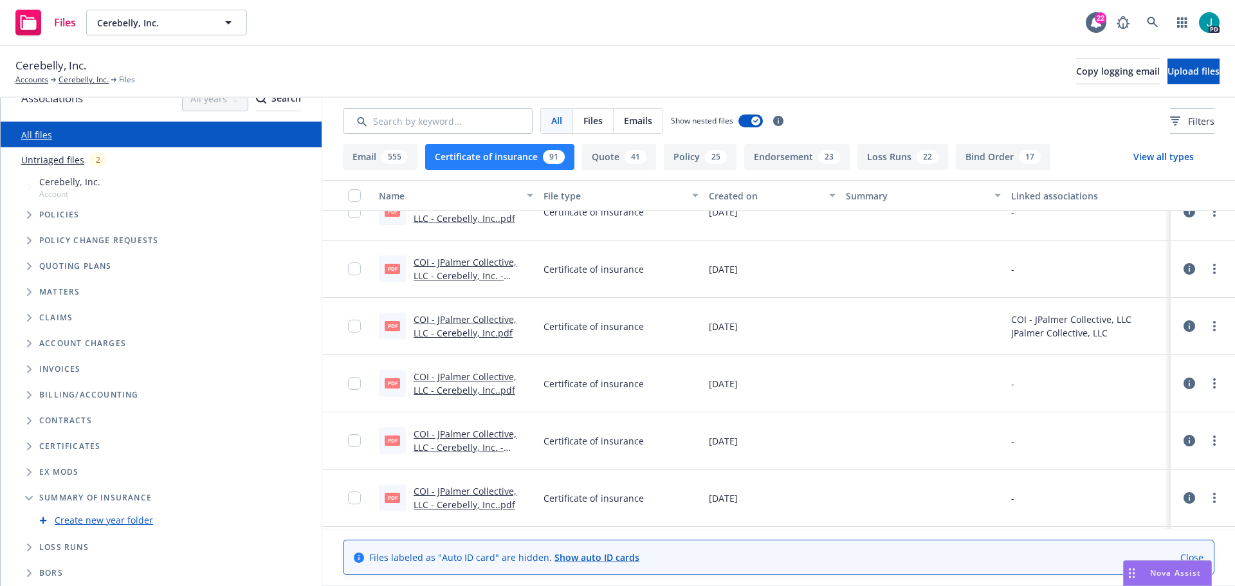
scroll to position [0, 0]
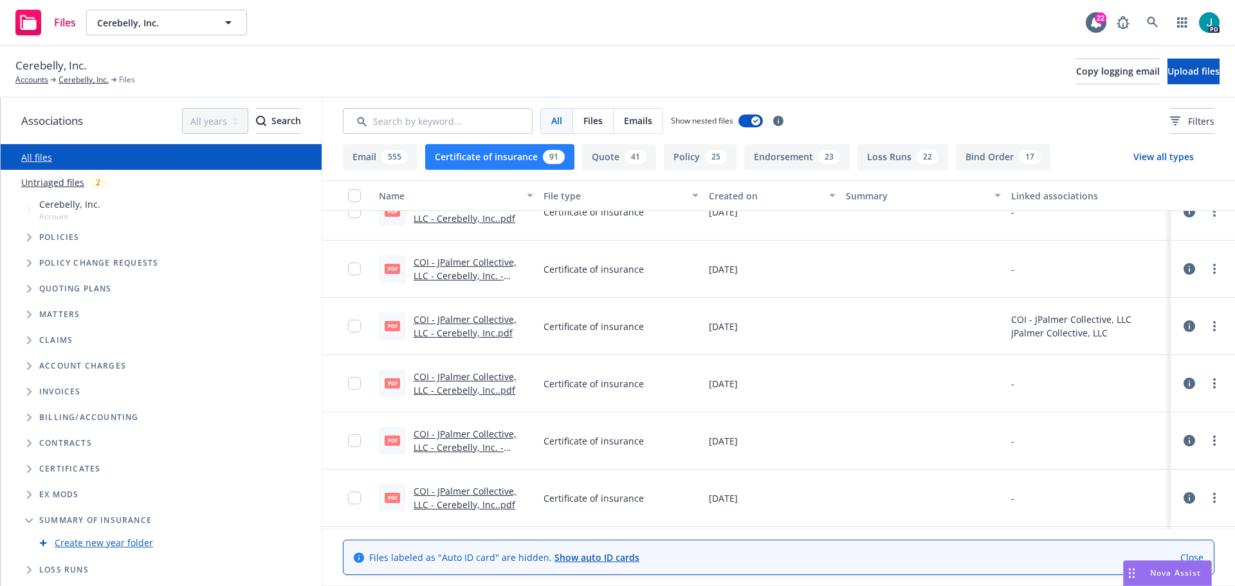
click at [26, 158] on link "All files" at bounding box center [36, 157] width 31 height 12
